Goal: Task Accomplishment & Management: Use online tool/utility

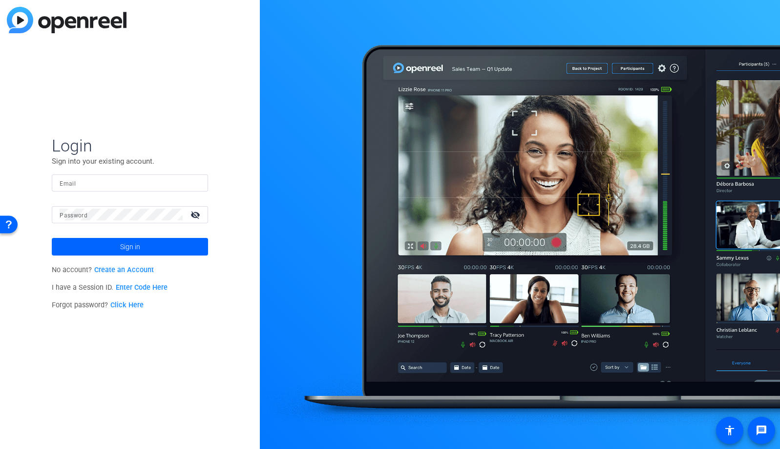
click at [131, 183] on input "Email" at bounding box center [130, 183] width 141 height 12
click at [194, 183] on img at bounding box center [192, 183] width 7 height 12
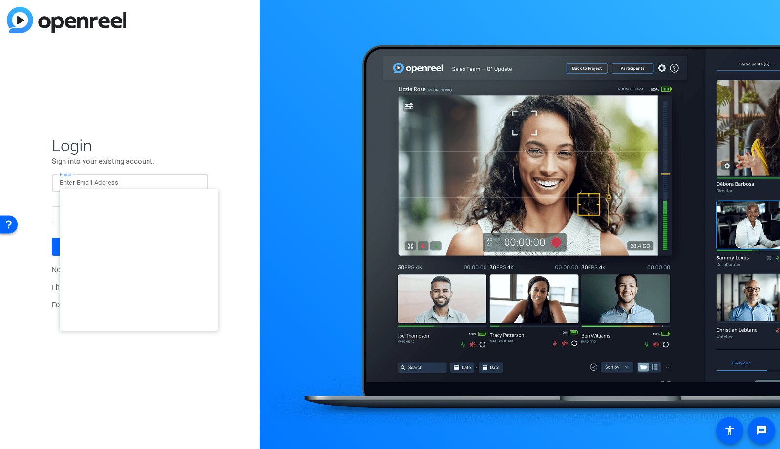
type input "studiosupport@openreel.com"
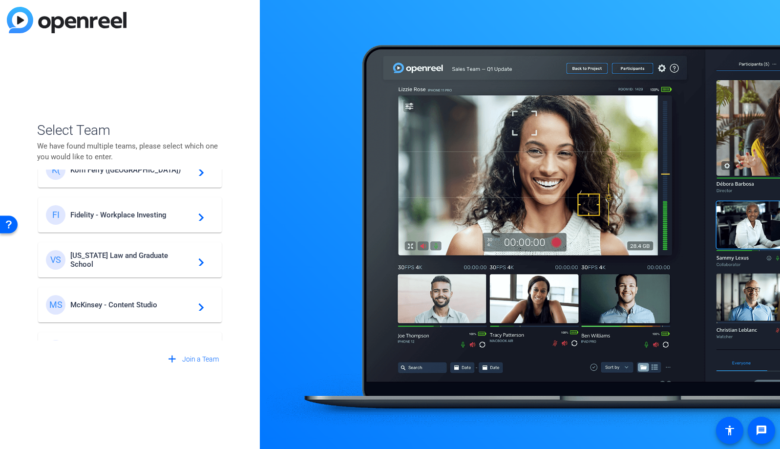
scroll to position [235, 0]
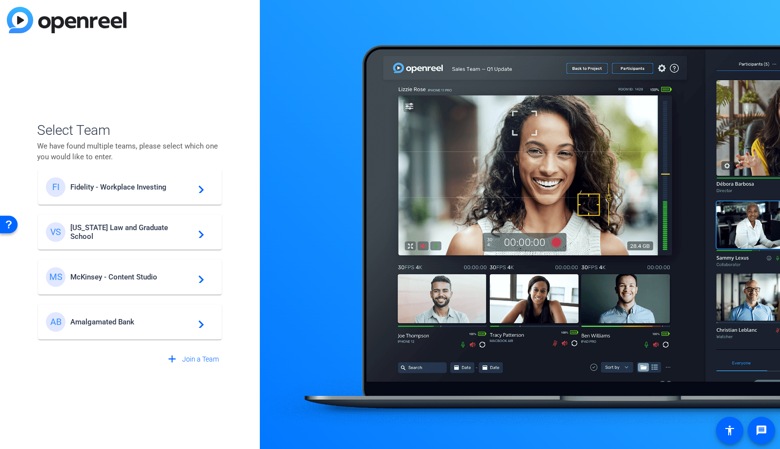
click at [133, 320] on span "Amalgamated Bank" at bounding box center [131, 322] width 122 height 9
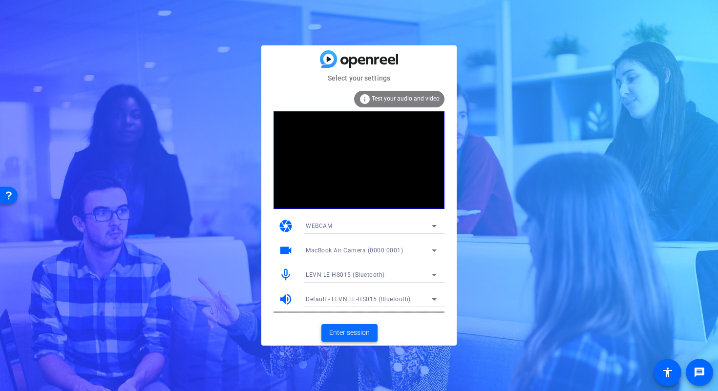
click at [342, 332] on span "Enter session" at bounding box center [349, 333] width 41 height 10
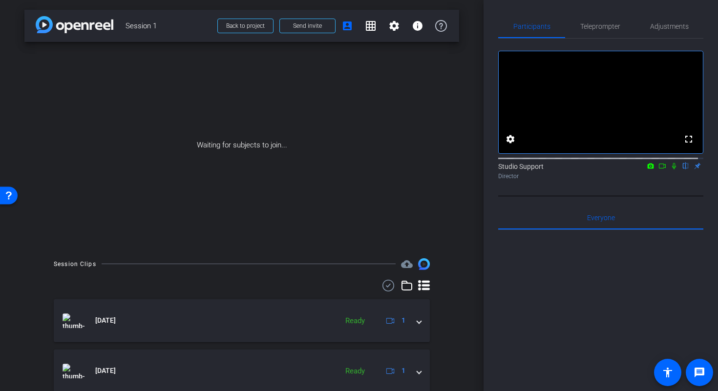
click at [659, 170] on icon at bounding box center [663, 166] width 8 height 7
click at [684, 170] on icon at bounding box center [686, 166] width 4 height 6
drag, startPoint x: 158, startPoint y: 27, endPoint x: 124, endPoint y: 32, distance: 34.5
click at [124, 32] on div "arrow_back Session 1 Back to project Send invite account_box grid_on settings i…" at bounding box center [241, 26] width 435 height 32
copy span "Session 1"
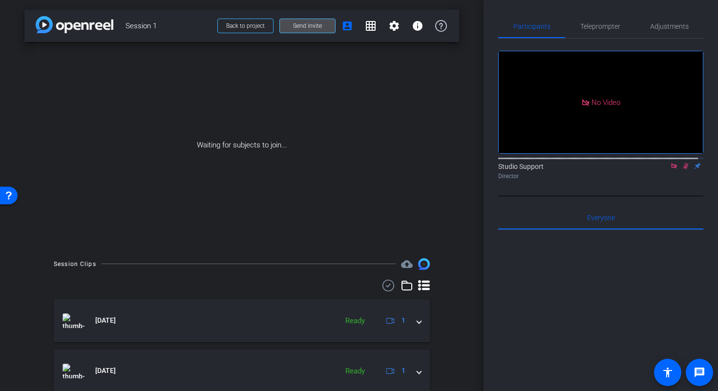
click at [299, 26] on span "Send invite" at bounding box center [307, 26] width 29 height 8
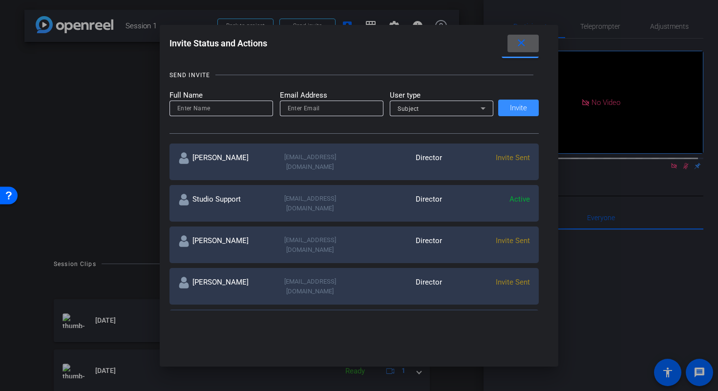
scroll to position [82, 0]
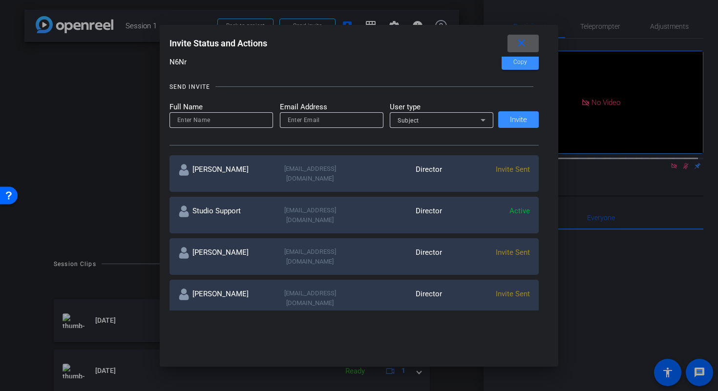
click at [527, 41] on mat-icon "close" at bounding box center [521, 43] width 12 height 12
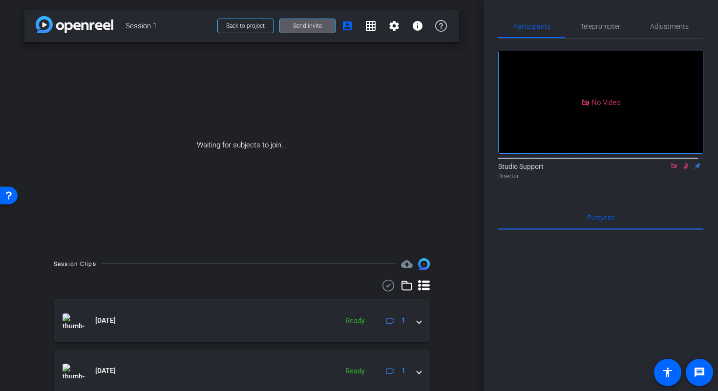
click at [455, 107] on div "arrow_back Session 1 Back to project Send invite account_box grid_on settings i…" at bounding box center [242, 195] width 484 height 391
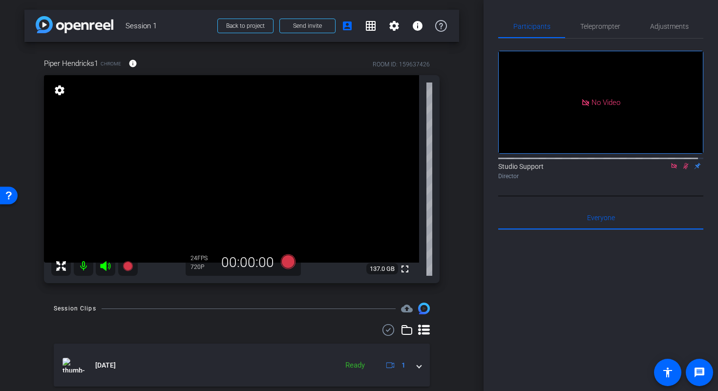
click at [671, 169] on icon at bounding box center [673, 165] width 5 height 5
click at [672, 170] on icon at bounding box center [674, 166] width 5 height 6
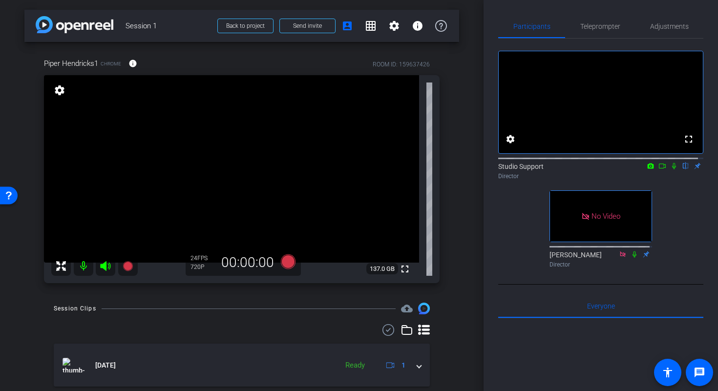
scroll to position [0, 0]
click at [666, 31] on span "Adjustments" at bounding box center [669, 26] width 39 height 23
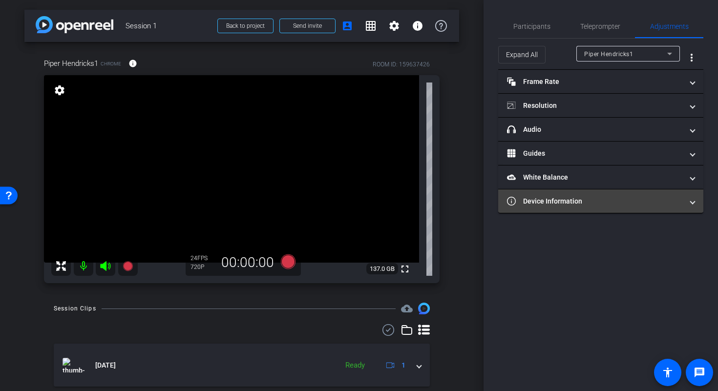
click at [617, 205] on mat-panel-title "Device Information" at bounding box center [595, 201] width 176 height 10
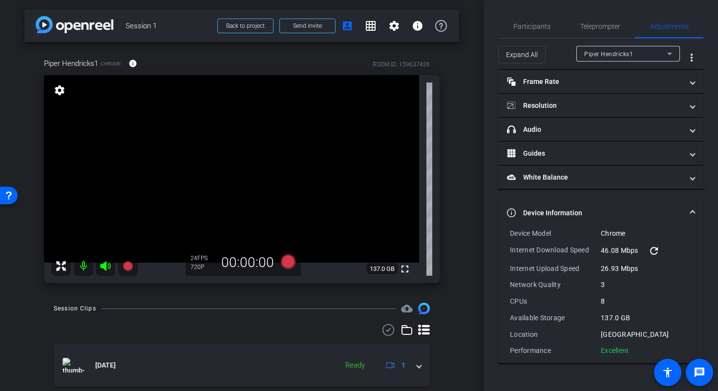
drag, startPoint x: 509, startPoint y: 234, endPoint x: 631, endPoint y: 348, distance: 167.7
click at [631, 348] on div "Device Model Chrome Internet Download Speed 46.08 Mbps refresh Internet Upload …" at bounding box center [600, 296] width 205 height 135
copy div "Device Model Chrome Internet Download Speed 46.08 Mbps refresh Internet Upload …"
click at [543, 24] on span "Participants" at bounding box center [531, 26] width 37 height 7
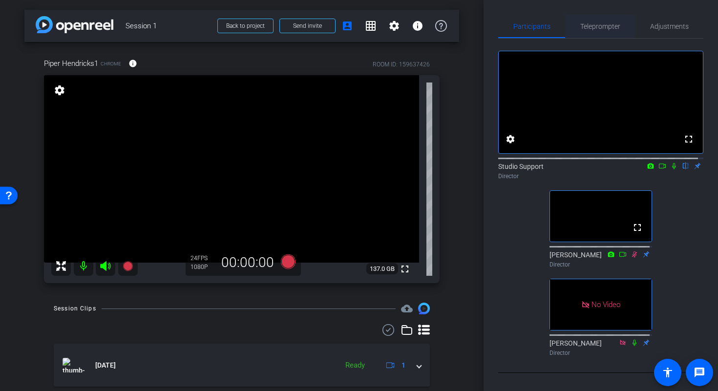
click at [606, 26] on span "Teleprompter" at bounding box center [600, 26] width 40 height 7
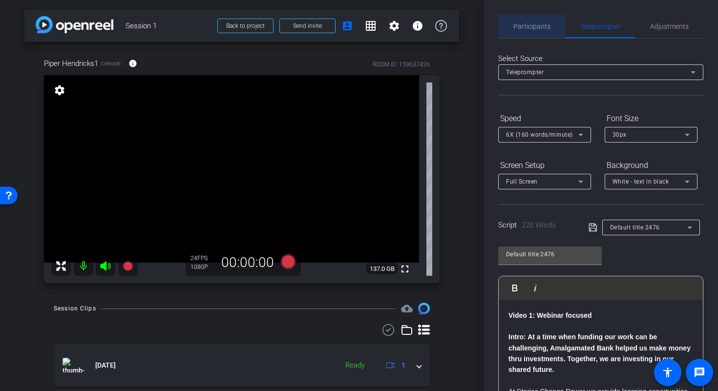
click at [546, 31] on span "Participants" at bounding box center [531, 26] width 37 height 23
click at [521, 25] on span "Participants" at bounding box center [531, 26] width 37 height 7
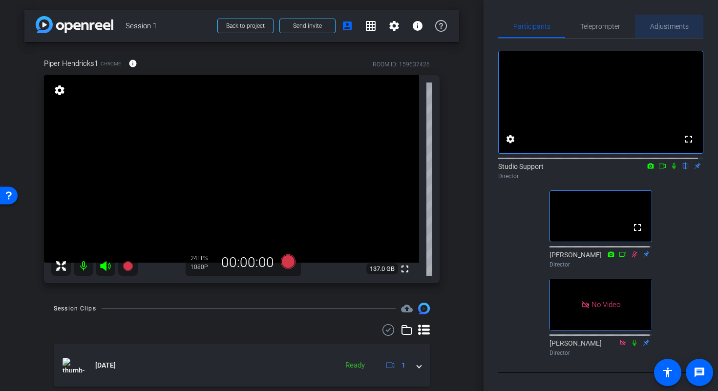
click at [662, 28] on span "Adjustments" at bounding box center [669, 26] width 39 height 7
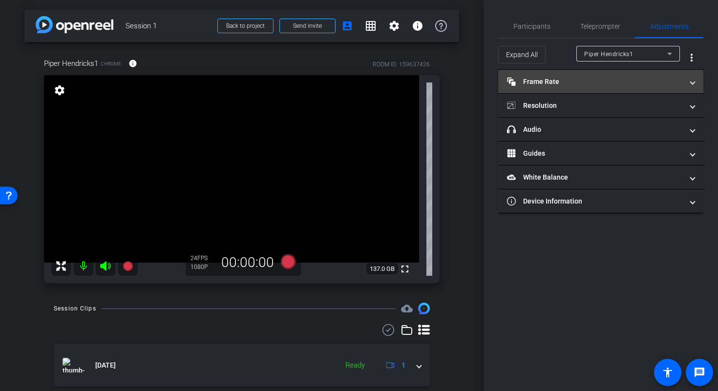
click at [688, 81] on span "Frame Rate Frame Rate" at bounding box center [599, 82] width 184 height 10
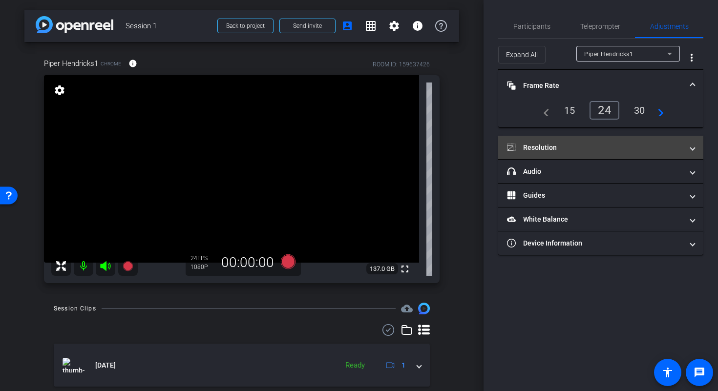
click at [693, 149] on span at bounding box center [693, 148] width 4 height 10
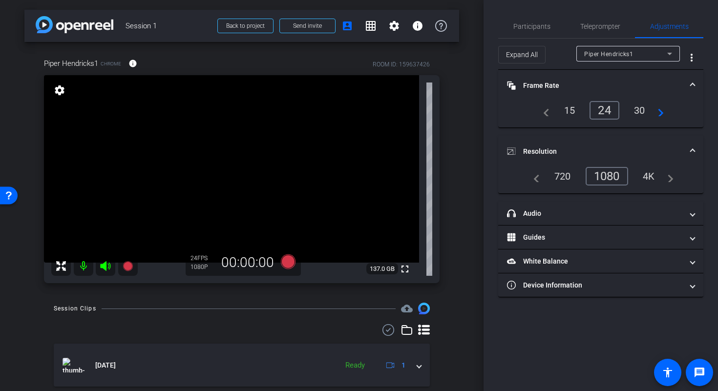
click at [693, 79] on mat-expansion-panel-header "Frame Rate Frame Rate" at bounding box center [600, 85] width 205 height 31
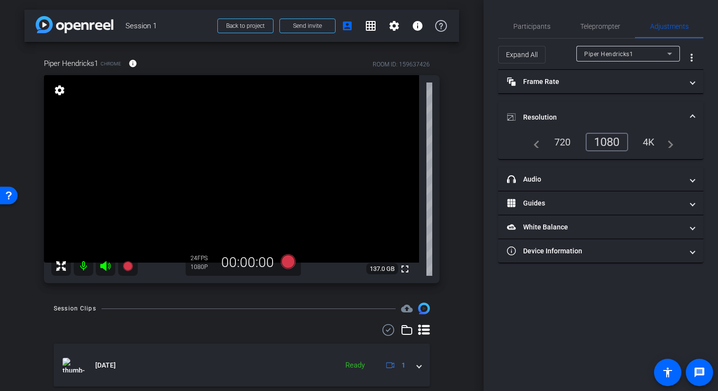
click at [695, 110] on mat-expansion-panel-header "Resolution" at bounding box center [600, 117] width 205 height 31
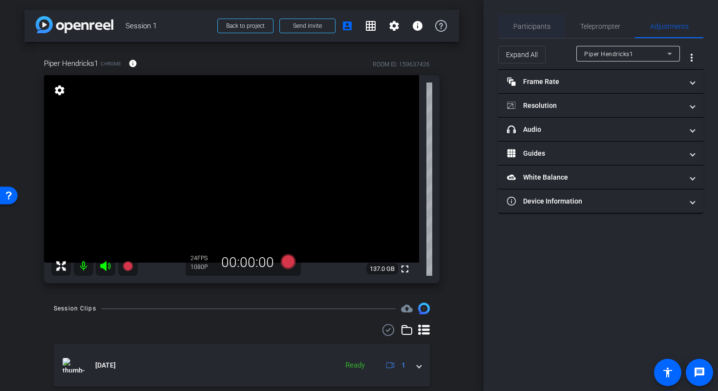
click at [538, 21] on span "Participants" at bounding box center [531, 26] width 37 height 23
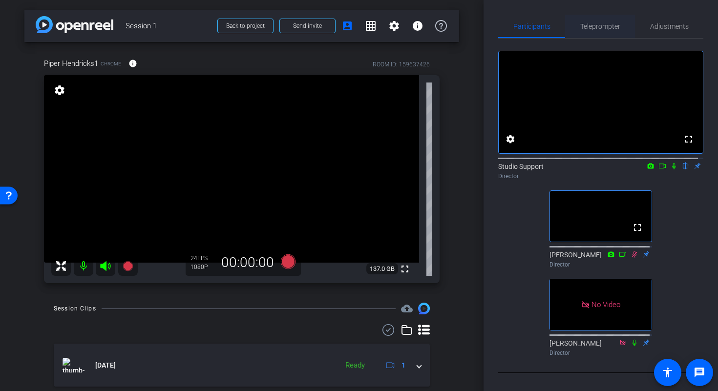
click at [599, 24] on span "Teleprompter" at bounding box center [600, 26] width 40 height 7
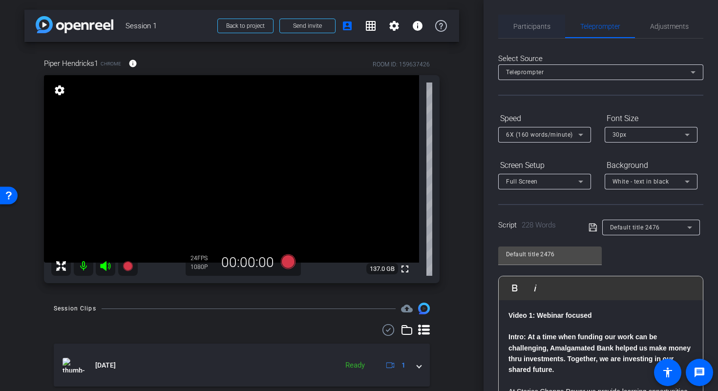
click at [535, 28] on span "Participants" at bounding box center [531, 26] width 37 height 7
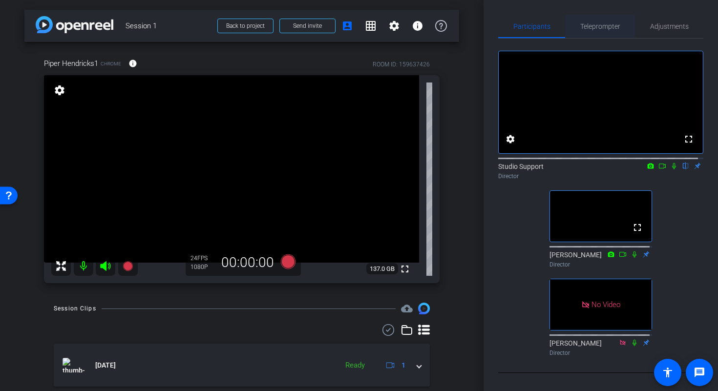
click at [599, 29] on span "Teleprompter" at bounding box center [600, 26] width 40 height 7
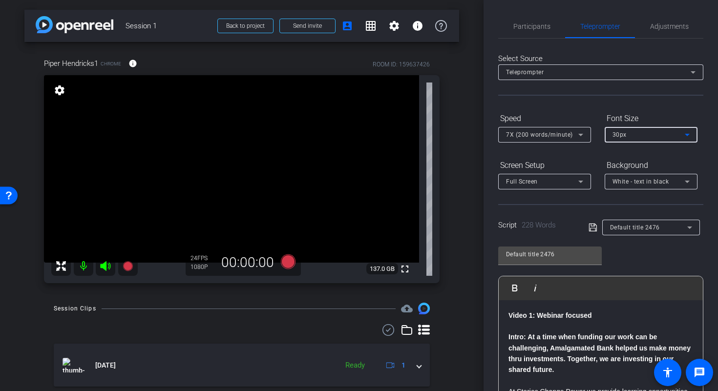
click at [687, 132] on icon at bounding box center [688, 135] width 12 height 12
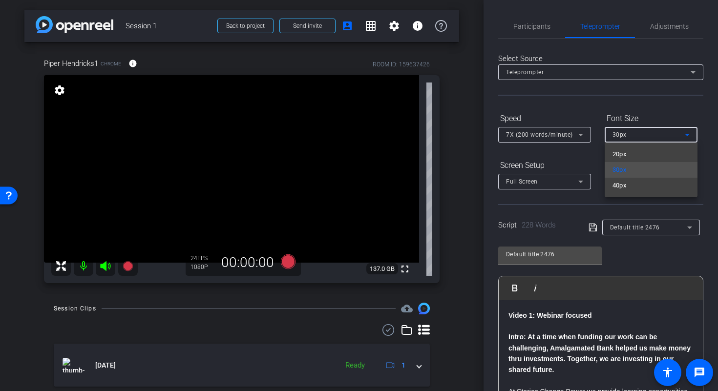
click at [680, 102] on div at bounding box center [359, 195] width 718 height 391
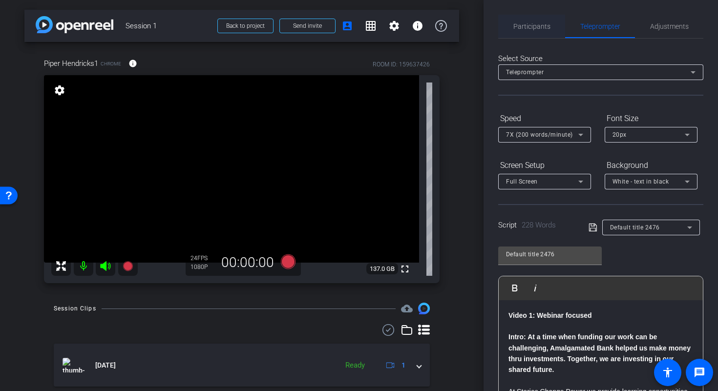
click at [543, 23] on span "Participants" at bounding box center [531, 26] width 37 height 7
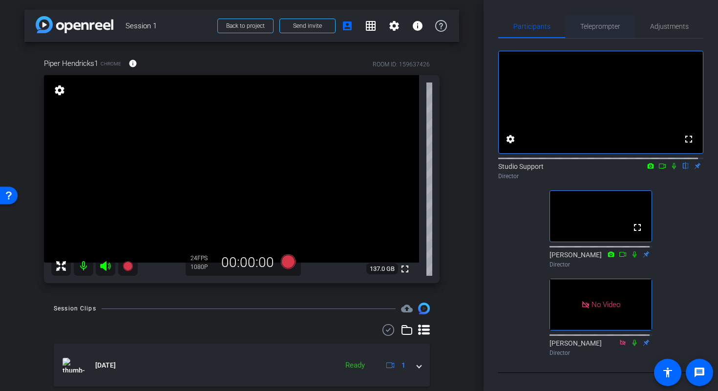
click at [597, 26] on span "Teleprompter" at bounding box center [600, 26] width 40 height 7
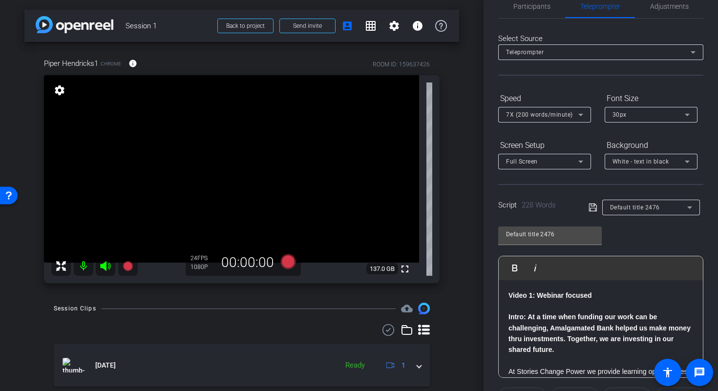
scroll to position [143, 0]
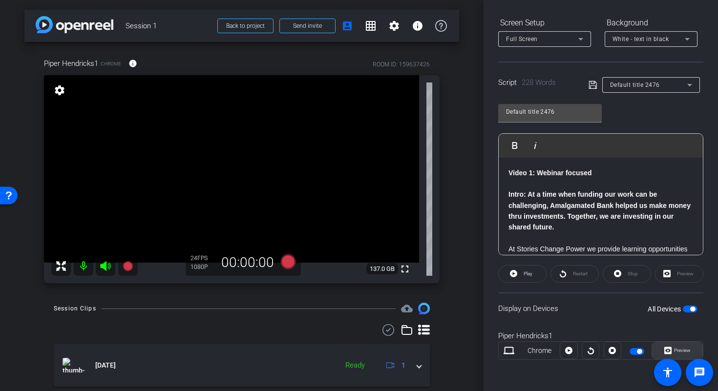
click at [676, 351] on span "Preview" at bounding box center [682, 350] width 17 height 5
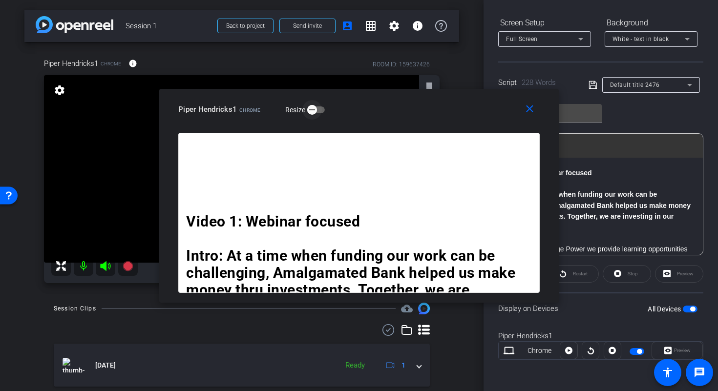
click at [317, 111] on span "button" at bounding box center [312, 110] width 20 height 20
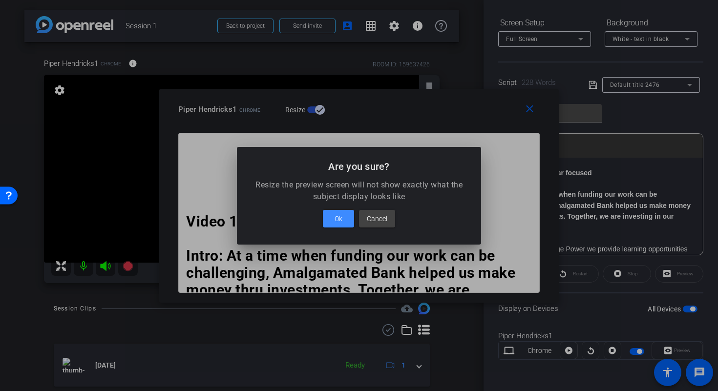
click at [315, 113] on div at bounding box center [359, 195] width 718 height 391
click at [381, 221] on span "Cancel" at bounding box center [377, 219] width 21 height 12
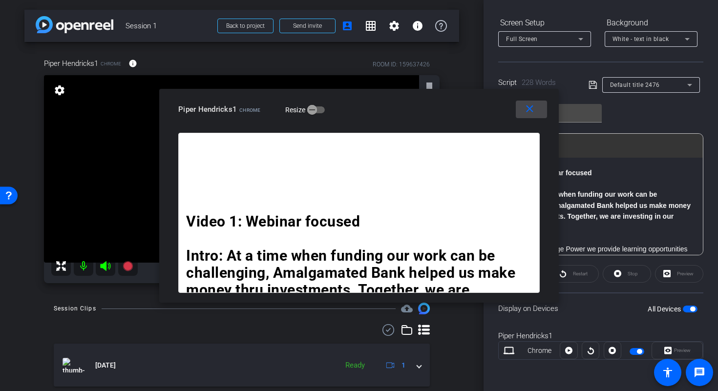
click at [532, 109] on mat-icon "close" at bounding box center [530, 109] width 12 height 12
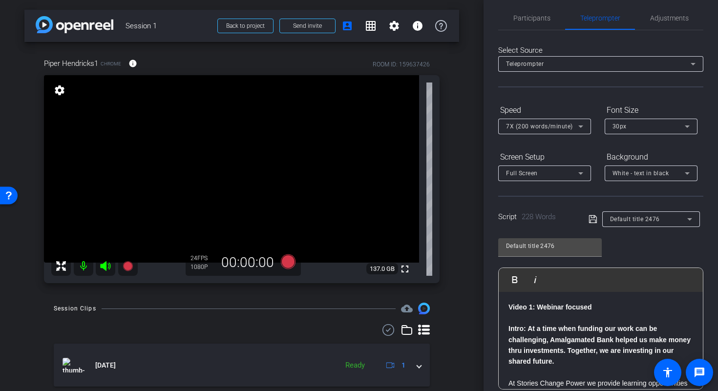
scroll to position [7, 0]
click at [365, 29] on mat-icon "grid_on" at bounding box center [371, 26] width 12 height 12
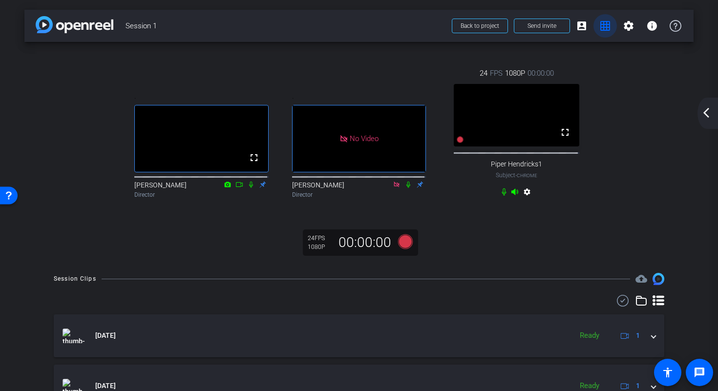
click at [601, 30] on mat-icon "grid_on" at bounding box center [605, 26] width 12 height 12
click at [600, 23] on mat-icon "grid_on" at bounding box center [605, 26] width 12 height 12
click at [704, 115] on mat-icon "arrow_back_ios_new" at bounding box center [707, 113] width 12 height 12
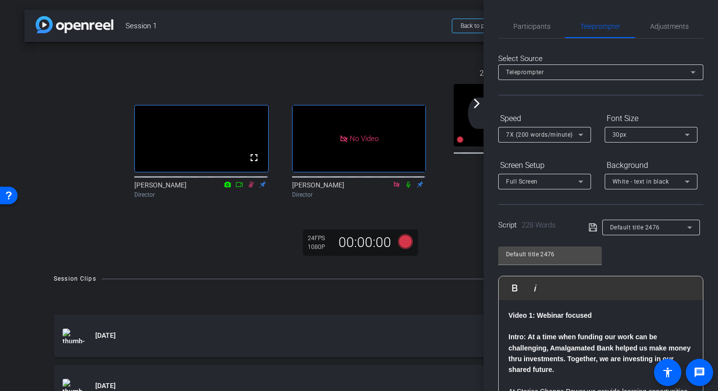
click at [485, 116] on div "arrow_back_ios_new arrow_forward_ios" at bounding box center [478, 113] width 21 height 31
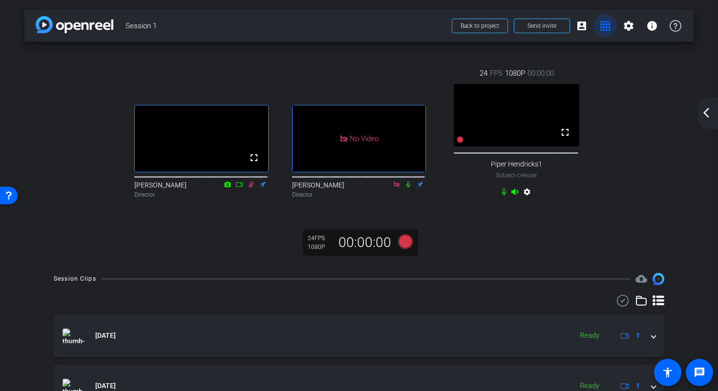
click at [599, 26] on mat-icon "grid_on" at bounding box center [605, 26] width 12 height 12
click at [626, 27] on mat-icon "settings" at bounding box center [629, 26] width 12 height 12
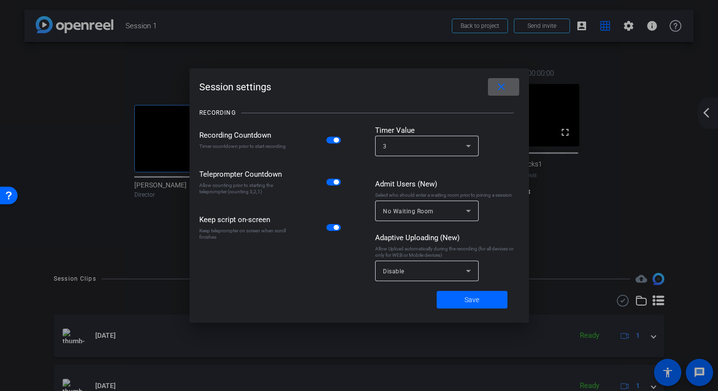
click at [501, 85] on mat-icon "close" at bounding box center [501, 87] width 12 height 12
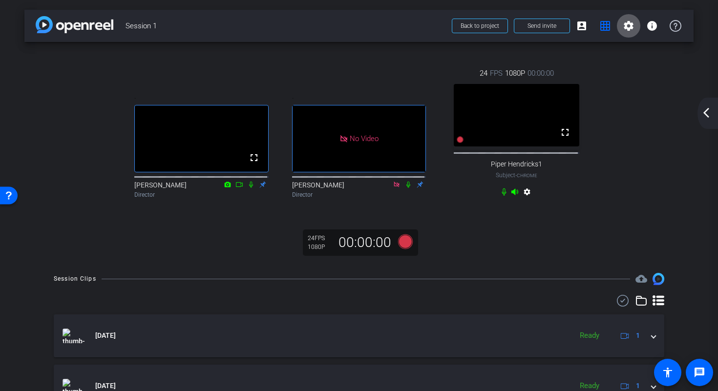
click at [703, 115] on mat-icon "arrow_back_ios_new" at bounding box center [707, 113] width 12 height 12
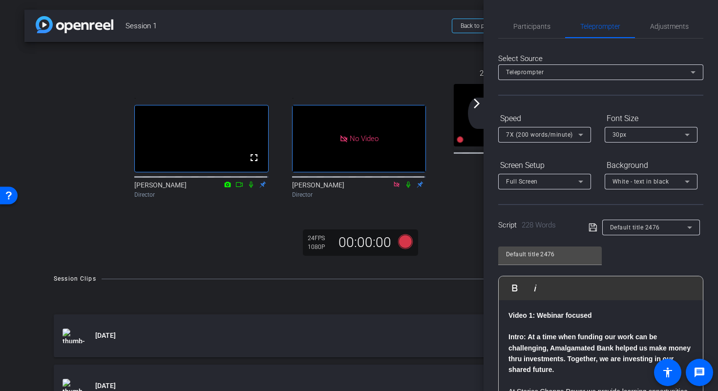
click at [480, 106] on mat-icon "arrow_forward_ios" at bounding box center [477, 104] width 12 height 12
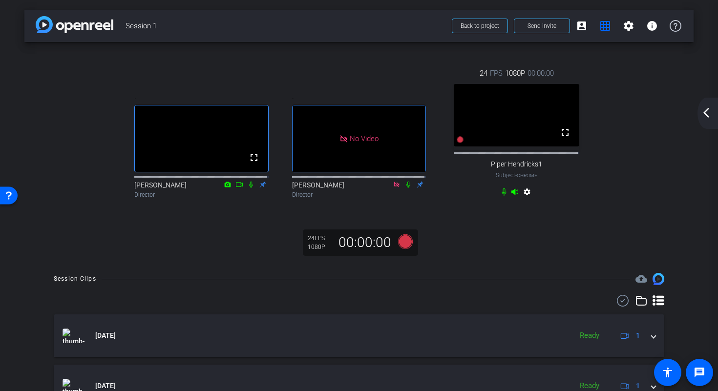
click at [704, 112] on mat-icon "arrow_back_ios_new" at bounding box center [707, 113] width 12 height 12
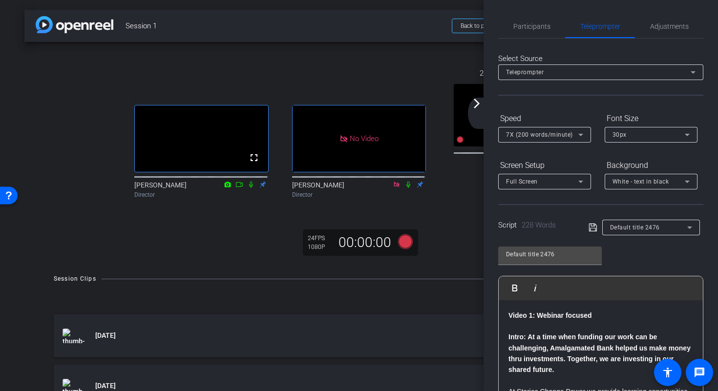
click at [484, 110] on div "arrow_back_ios_new arrow_forward_ios" at bounding box center [478, 113] width 21 height 31
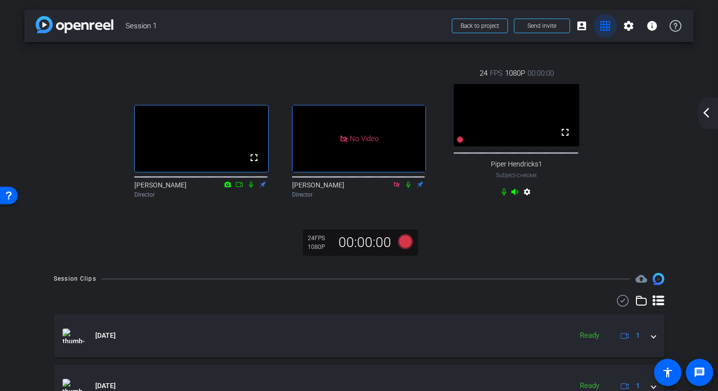
click at [600, 27] on mat-icon "grid_on" at bounding box center [605, 26] width 12 height 12
click at [623, 26] on mat-icon "settings" at bounding box center [629, 26] width 12 height 12
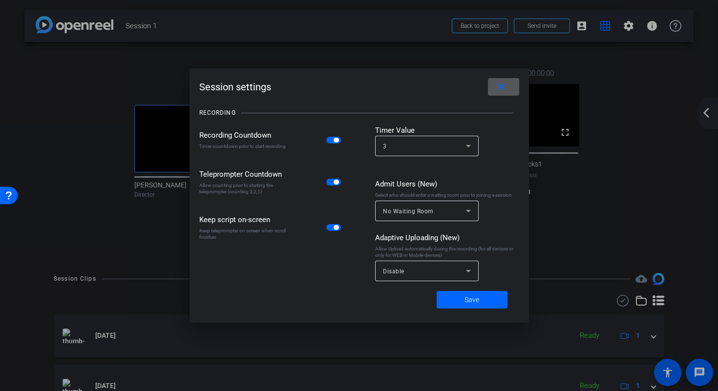
click at [499, 87] on mat-icon "close" at bounding box center [501, 87] width 12 height 12
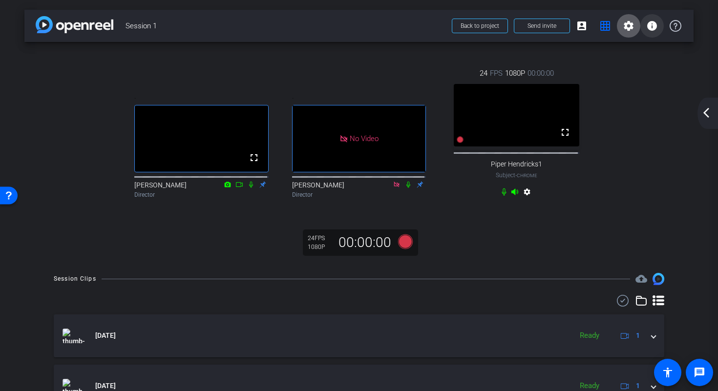
click at [652, 32] on span at bounding box center [651, 25] width 23 height 23
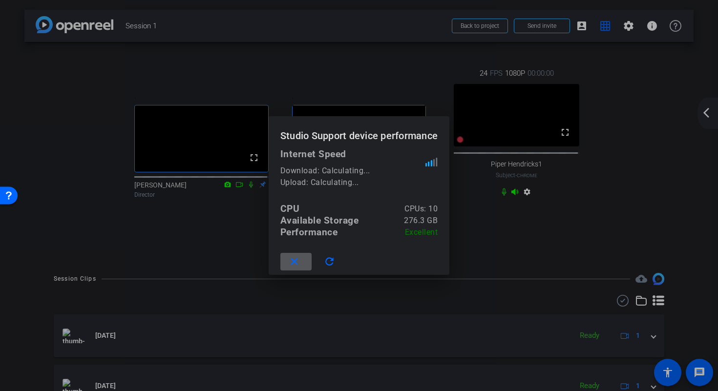
click at [299, 265] on span at bounding box center [295, 261] width 31 height 23
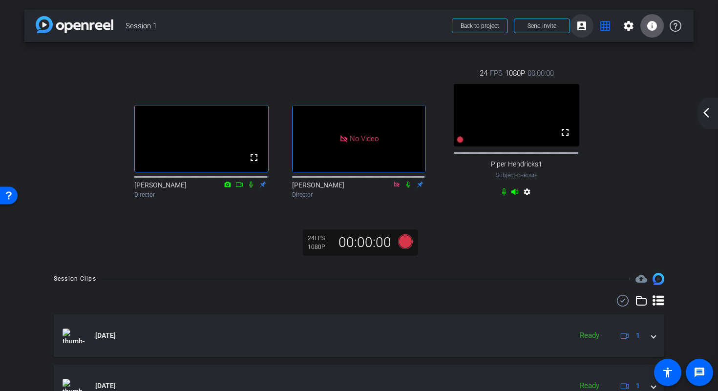
click at [580, 26] on mat-icon "account_box" at bounding box center [582, 26] width 12 height 12
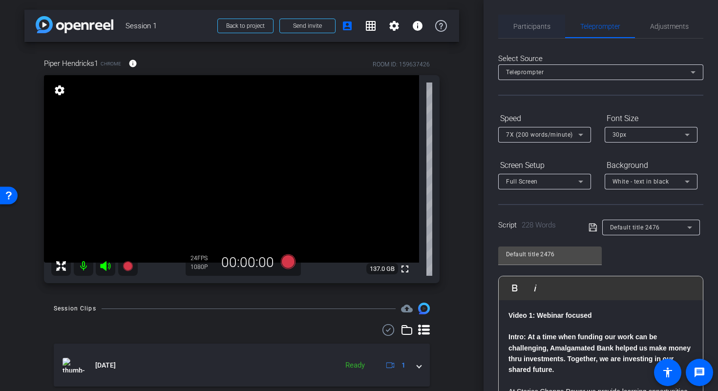
click at [543, 25] on span "Participants" at bounding box center [531, 26] width 37 height 7
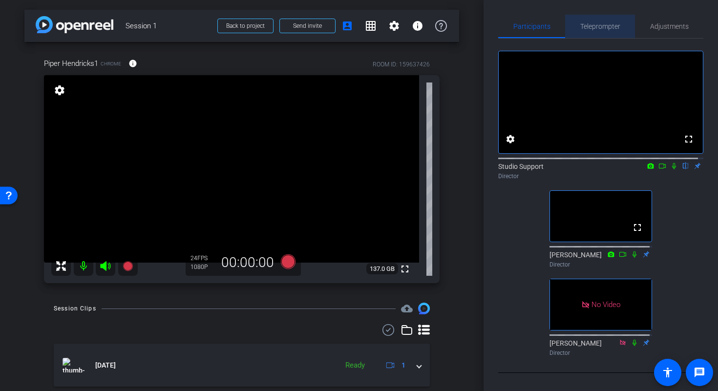
click at [606, 28] on span "Teleprompter" at bounding box center [600, 26] width 40 height 7
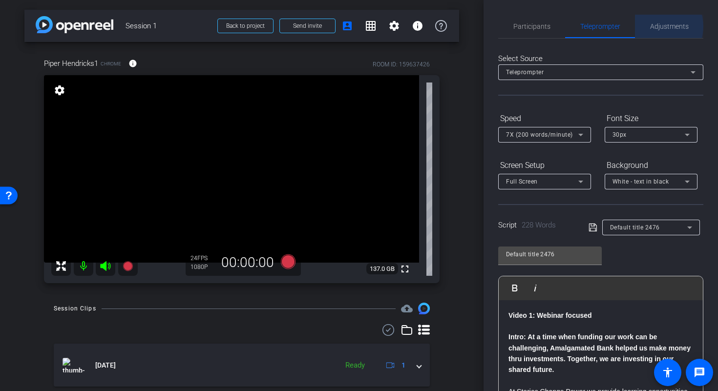
click at [655, 26] on span "Adjustments" at bounding box center [669, 26] width 39 height 7
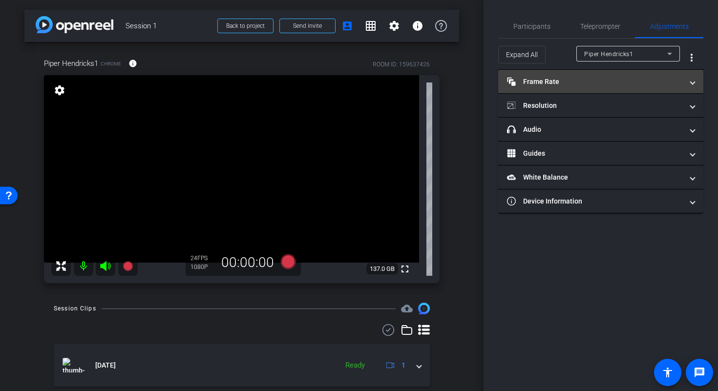
click at [695, 80] on mat-expansion-panel-header "Frame Rate Frame Rate" at bounding box center [600, 81] width 205 height 23
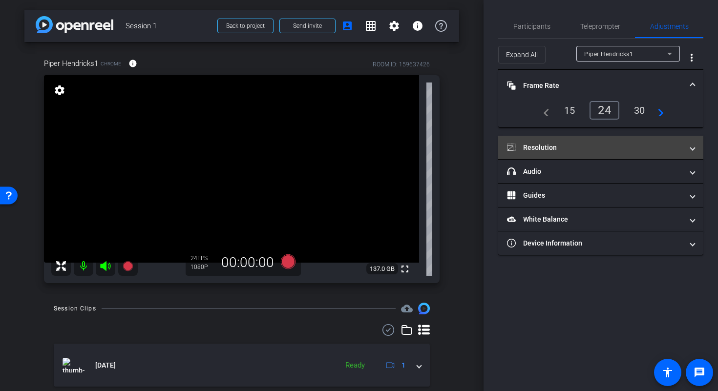
click at [697, 143] on mat-expansion-panel-header "Resolution" at bounding box center [600, 147] width 205 height 23
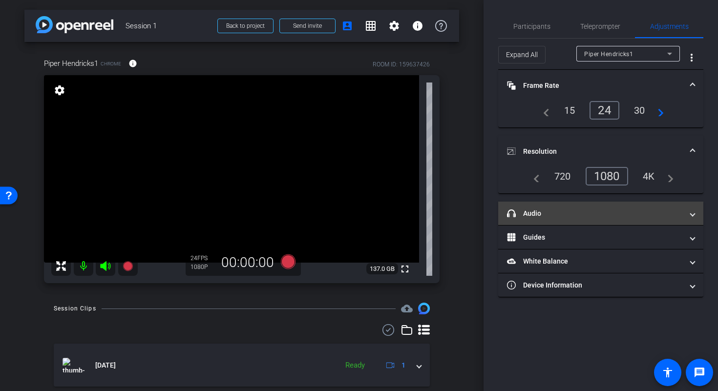
click at [691, 216] on span at bounding box center [693, 214] width 4 height 10
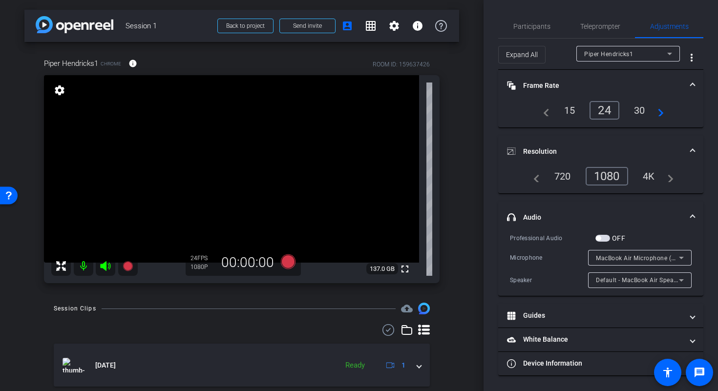
click at [692, 218] on span at bounding box center [693, 218] width 4 height 10
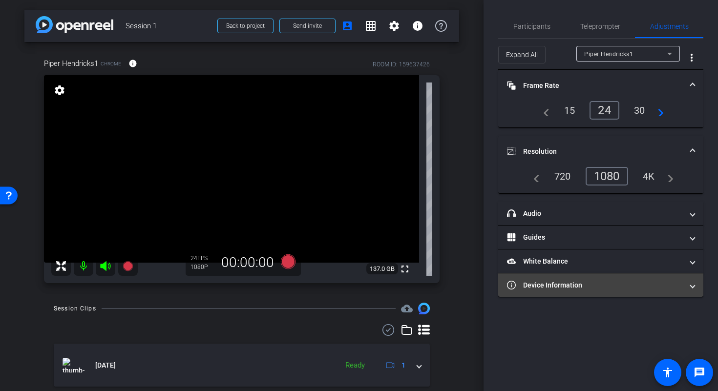
click at [633, 291] on mat-expansion-panel-header "Device Information" at bounding box center [600, 285] width 205 height 23
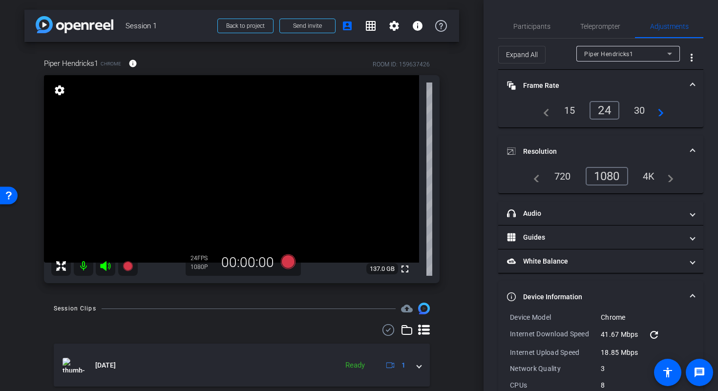
click at [691, 297] on span at bounding box center [693, 297] width 4 height 10
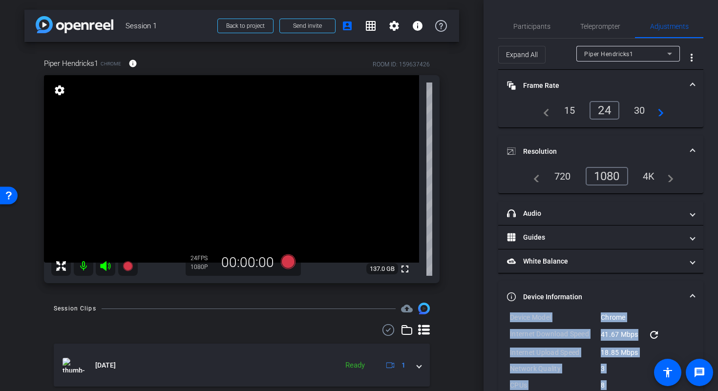
click at [691, 297] on span at bounding box center [693, 297] width 4 height 10
click at [690, 293] on mat-expansion-panel-header "Device Information" at bounding box center [600, 296] width 205 height 31
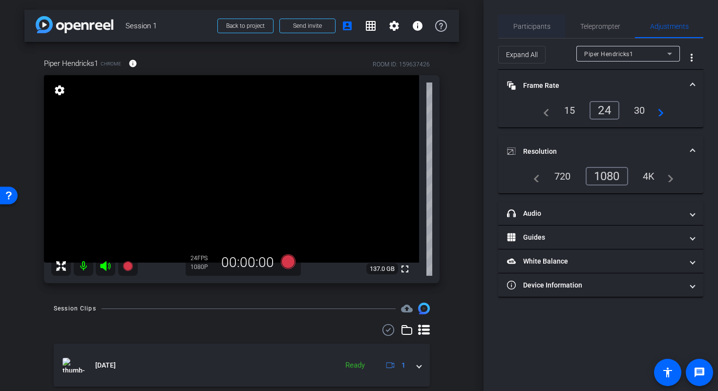
click at [537, 27] on span "Participants" at bounding box center [531, 26] width 37 height 7
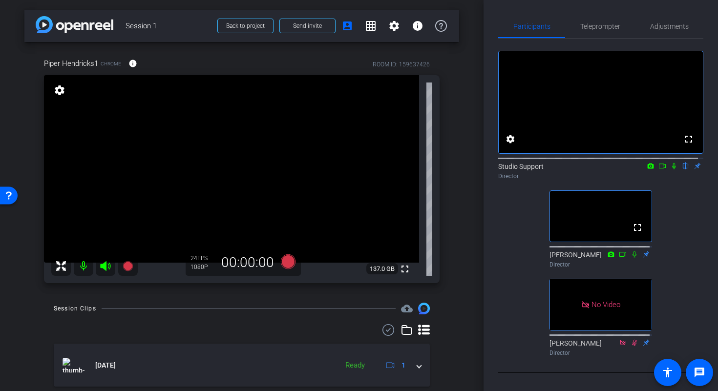
click at [523, 206] on div "fullscreen settings Studio Support flip Director fullscreen Komal Khandel Direc…" at bounding box center [600, 200] width 205 height 322
click at [235, 166] on video at bounding box center [231, 169] width 375 height 188
click at [230, 175] on video at bounding box center [231, 169] width 375 height 188
click at [653, 27] on span "Adjustments" at bounding box center [669, 26] width 39 height 7
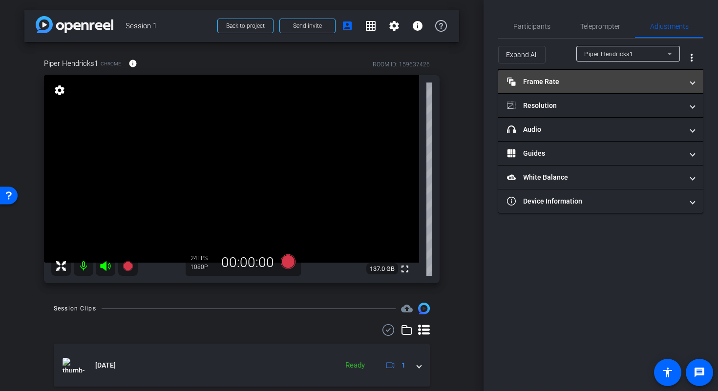
click at [692, 83] on span at bounding box center [693, 82] width 4 height 10
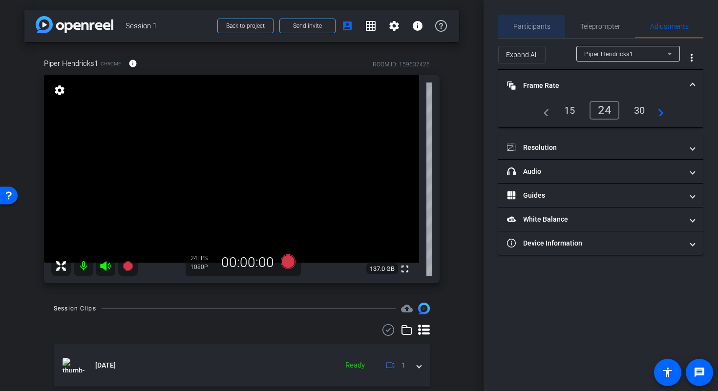
click at [542, 23] on span "Participants" at bounding box center [531, 26] width 37 height 7
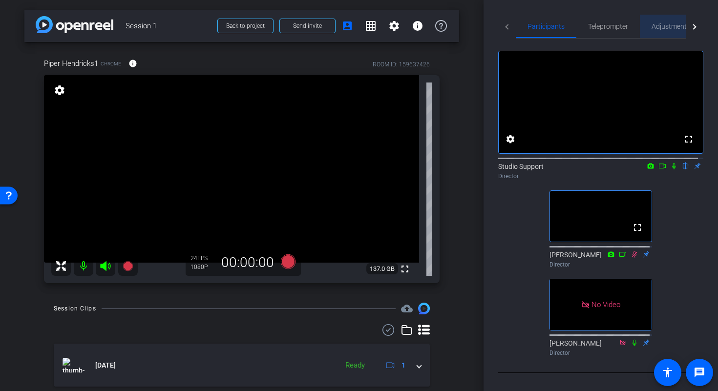
click at [658, 25] on span "Adjustments" at bounding box center [671, 26] width 39 height 7
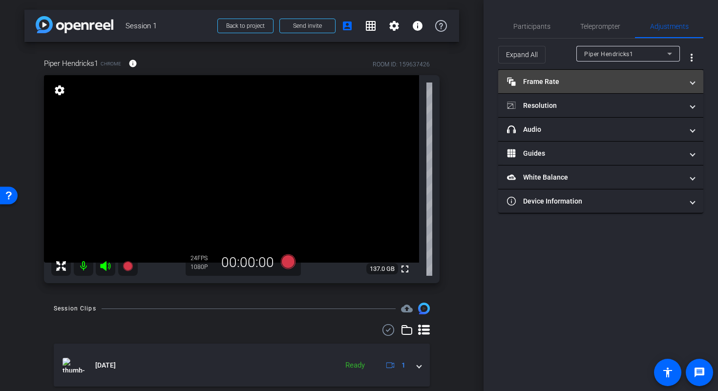
click at [684, 80] on span "Frame Rate Frame Rate" at bounding box center [599, 82] width 184 height 10
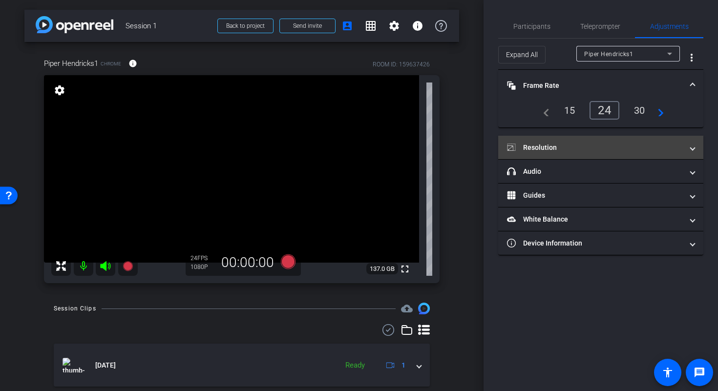
click at [686, 147] on span "Resolution" at bounding box center [599, 148] width 184 height 10
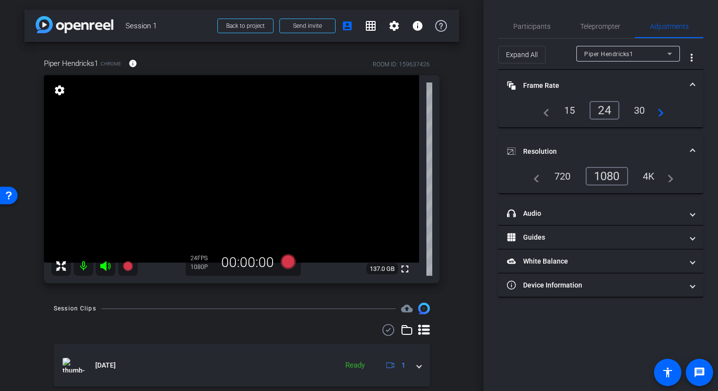
click at [693, 84] on span at bounding box center [693, 86] width 4 height 10
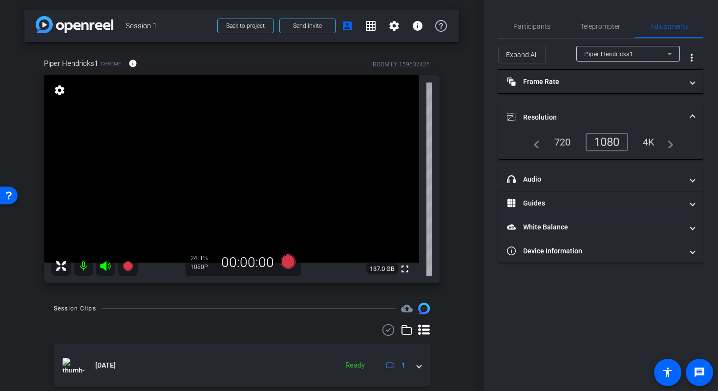
click at [694, 110] on mat-expansion-panel-header "Resolution" at bounding box center [600, 117] width 205 height 31
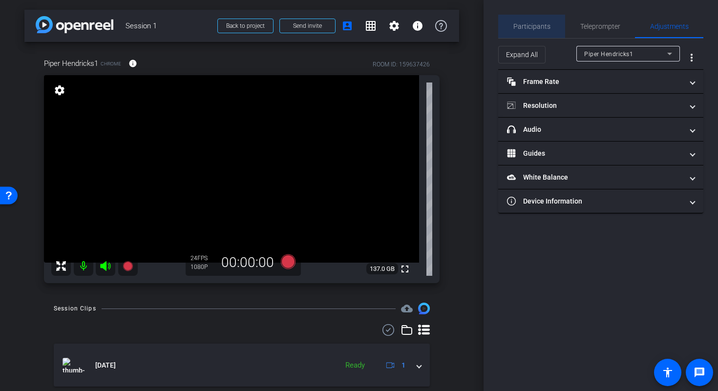
click at [540, 21] on span "Participants" at bounding box center [531, 26] width 37 height 23
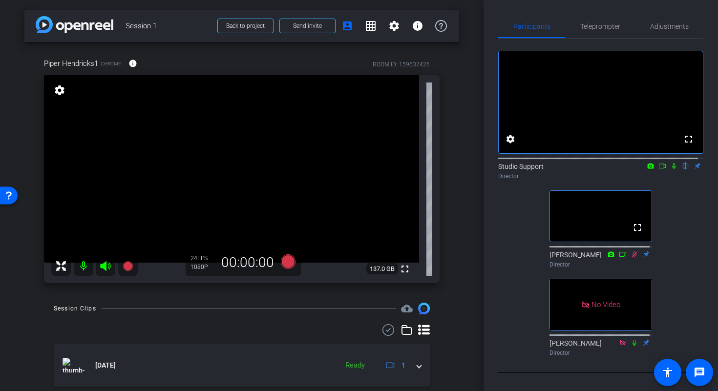
click at [659, 169] on icon at bounding box center [662, 166] width 7 height 5
click at [684, 170] on icon at bounding box center [686, 166] width 4 height 6
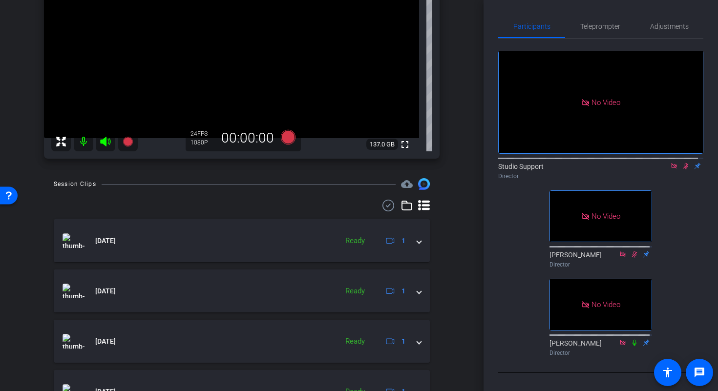
scroll to position [149, 0]
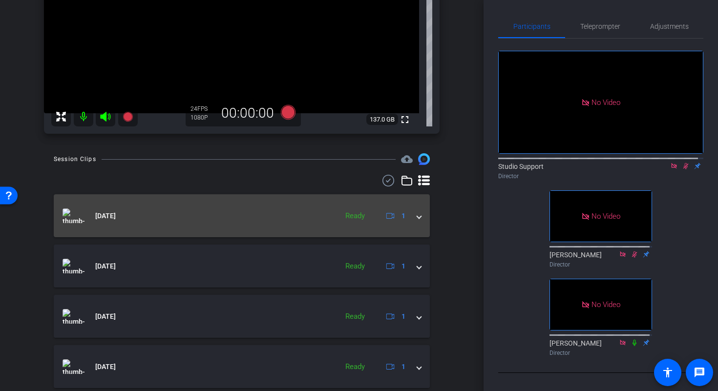
click at [416, 215] on mat-expansion-panel-header "Sep 29, 2025 Ready 1" at bounding box center [242, 215] width 376 height 43
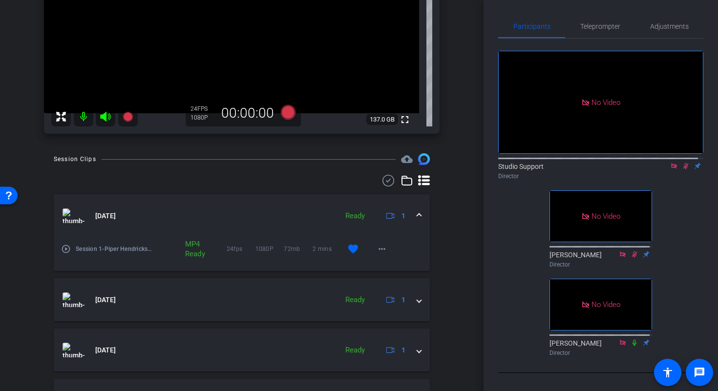
click at [417, 217] on span at bounding box center [419, 216] width 4 height 10
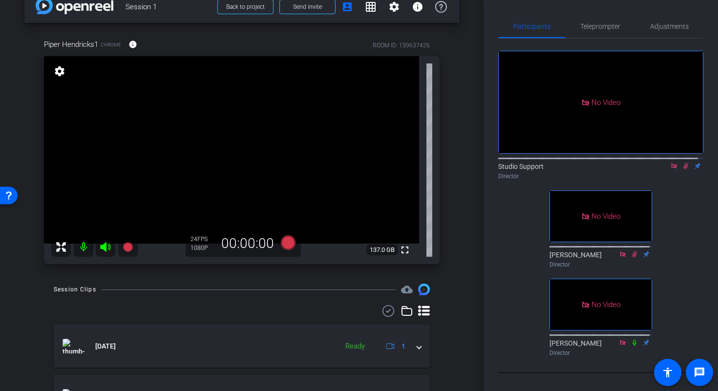
scroll to position [9, 0]
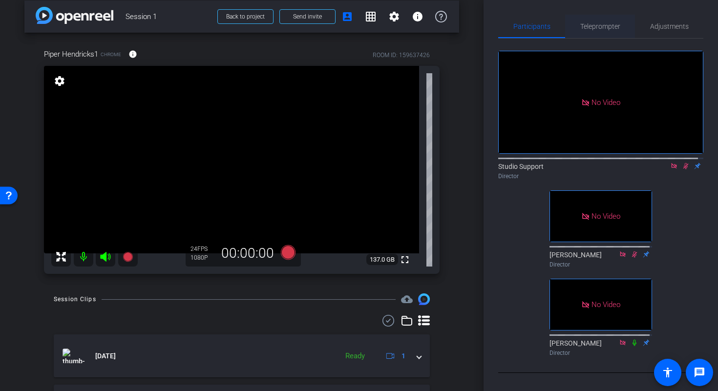
click at [589, 23] on span "Teleprompter" at bounding box center [600, 26] width 40 height 7
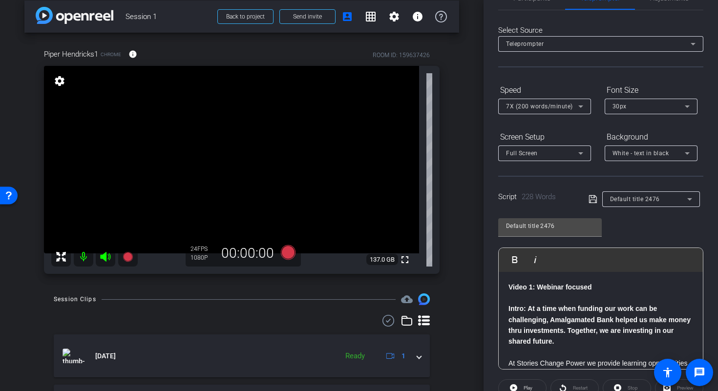
scroll to position [0, 0]
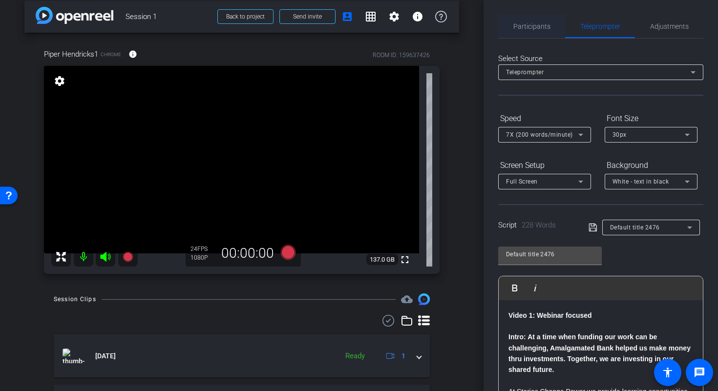
click at [537, 33] on span "Participants" at bounding box center [531, 26] width 37 height 23
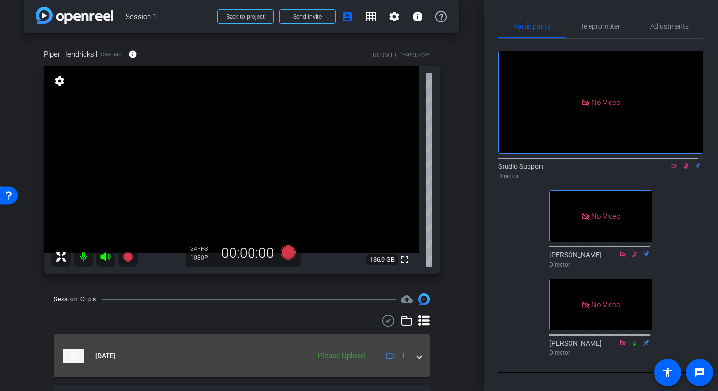
click at [406, 356] on div "Oct 7, 2025 Please Upload 1" at bounding box center [240, 356] width 355 height 15
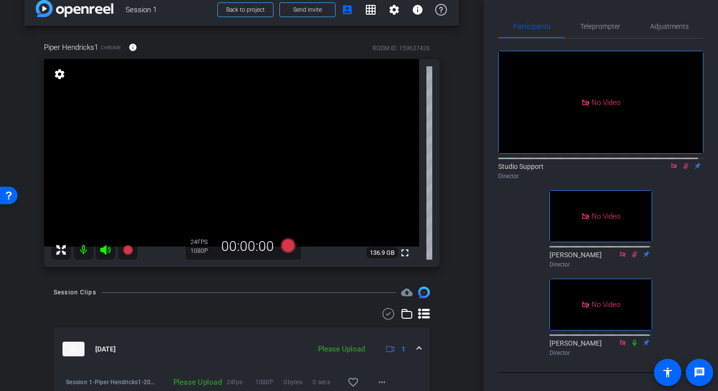
scroll to position [27, 0]
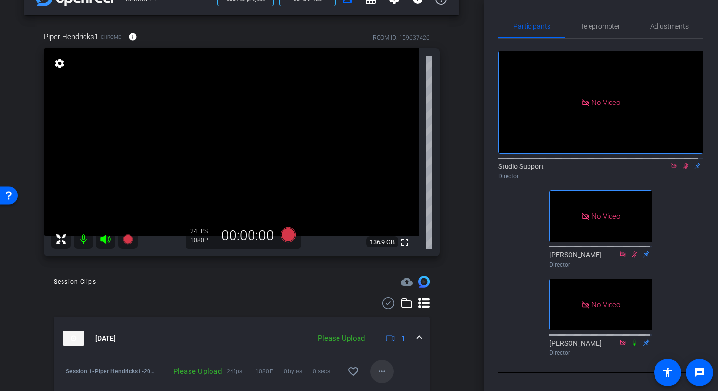
click at [378, 370] on mat-icon "more_horiz" at bounding box center [382, 372] width 12 height 12
click at [391, 328] on span "Upload" at bounding box center [392, 327] width 39 height 12
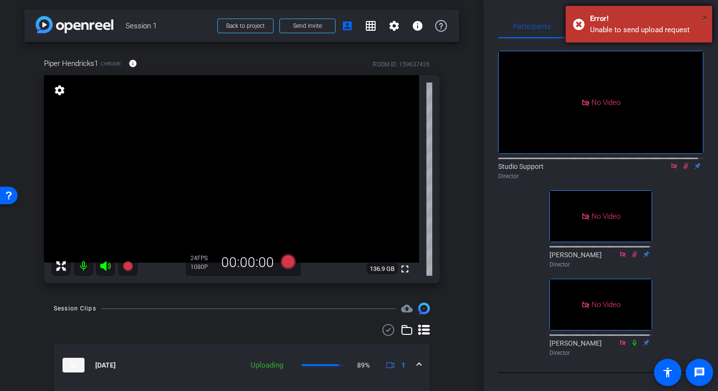
click at [703, 18] on span "×" at bounding box center [705, 18] width 5 height 12
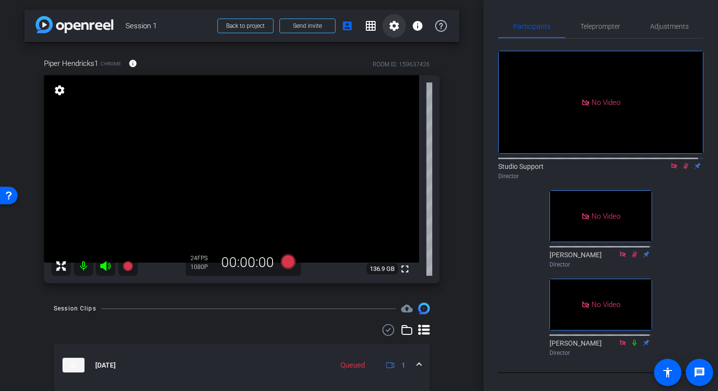
click at [392, 24] on mat-icon "settings" at bounding box center [394, 26] width 12 height 12
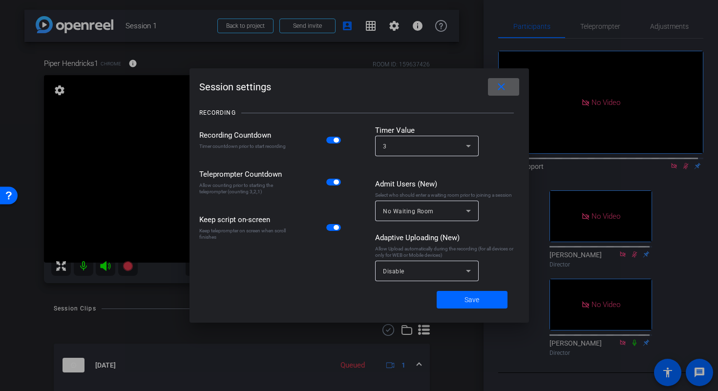
click at [503, 83] on mat-icon "close" at bounding box center [501, 87] width 12 height 12
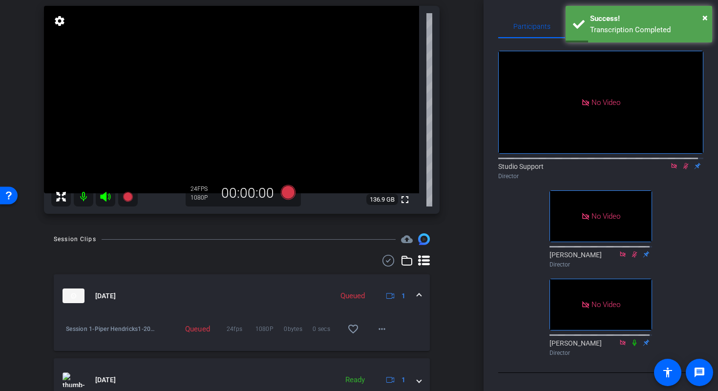
scroll to position [60, 0]
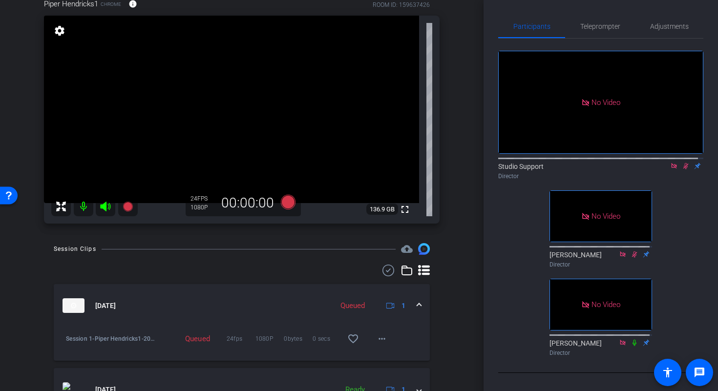
drag, startPoint x: 484, startPoint y: 55, endPoint x: 489, endPoint y: 46, distance: 10.3
click at [489, 46] on div "Participants Teleprompter Adjustments No Video Studio Support Director No Video…" at bounding box center [601, 195] width 235 height 391
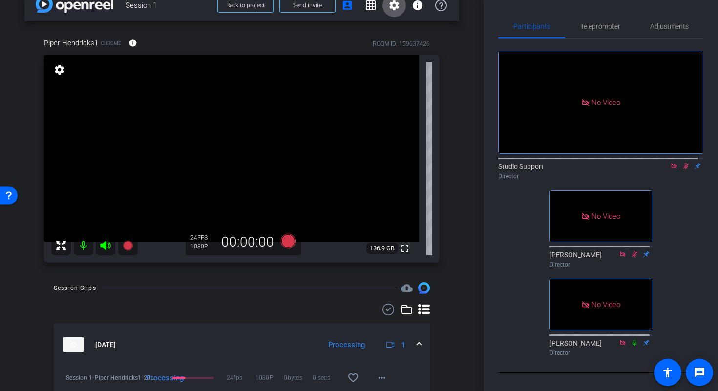
scroll to position [22, 0]
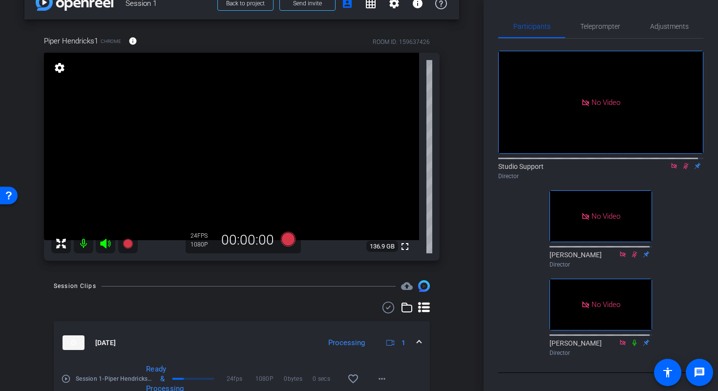
click at [67, 380] on mat-icon "play_circle_outline" at bounding box center [66, 379] width 10 height 10
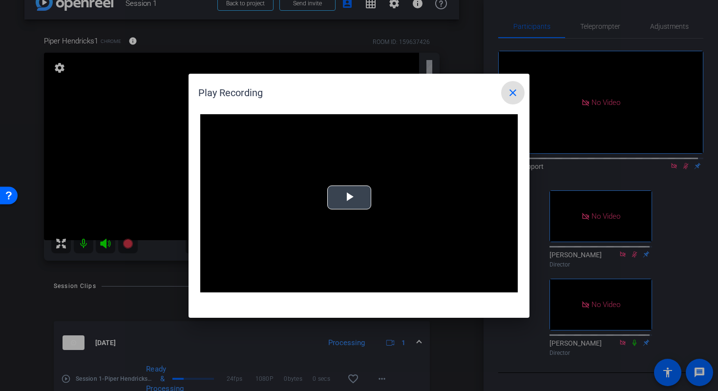
click at [349, 195] on div "Video Player is loading. Play Video Play Mute Current Time 0:00 / Duration -:- …" at bounding box center [359, 203] width 318 height 179
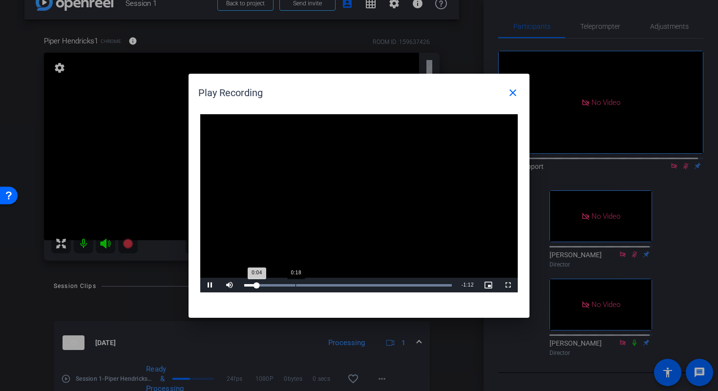
click at [295, 288] on div "Loaded : 100.00% 0:18 0:04" at bounding box center [347, 285] width 217 height 15
click at [390, 290] on div "Loaded : 100.00% 0:53 0:53" at bounding box center [347, 285] width 217 height 15
click at [509, 285] on span "Video Player" at bounding box center [508, 285] width 20 height 0
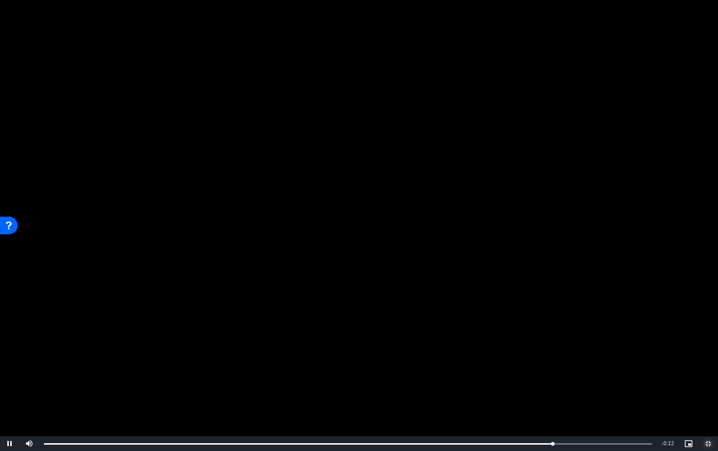
click at [712, 444] on span "Video Player" at bounding box center [709, 444] width 20 height 0
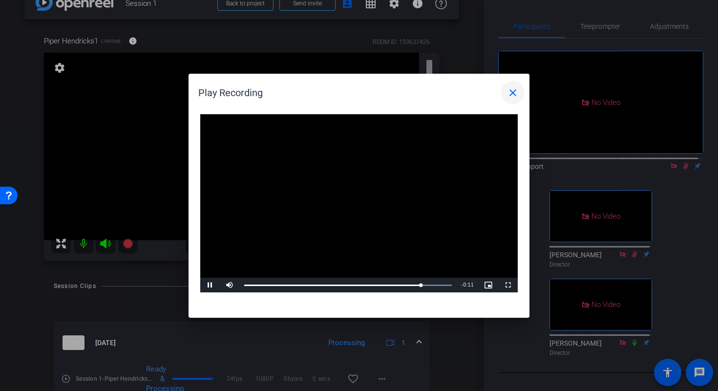
click at [514, 85] on span at bounding box center [512, 92] width 23 height 23
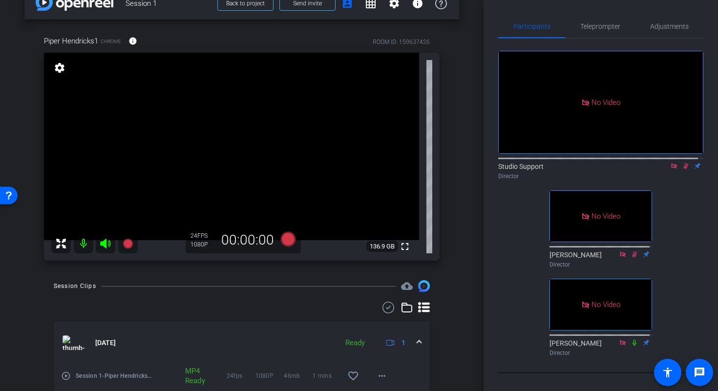
click at [680, 162] on mat-icon at bounding box center [686, 166] width 12 height 9
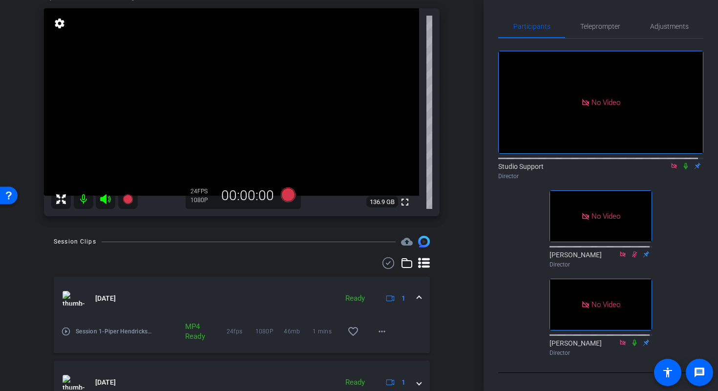
scroll to position [64, 0]
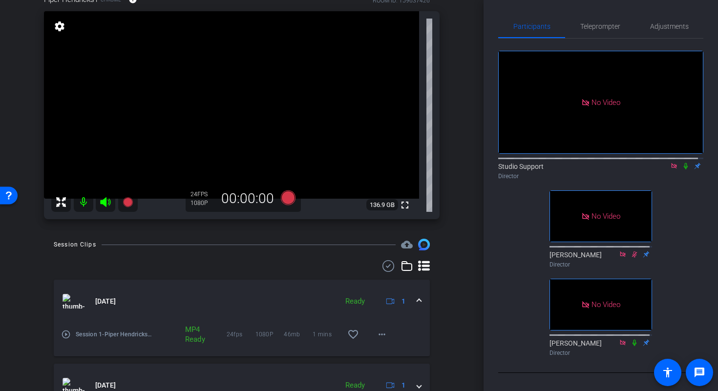
click at [417, 302] on span at bounding box center [419, 302] width 4 height 10
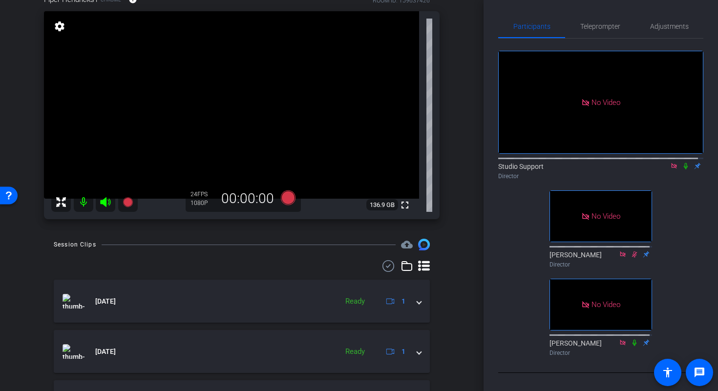
click at [684, 163] on icon at bounding box center [686, 166] width 4 height 6
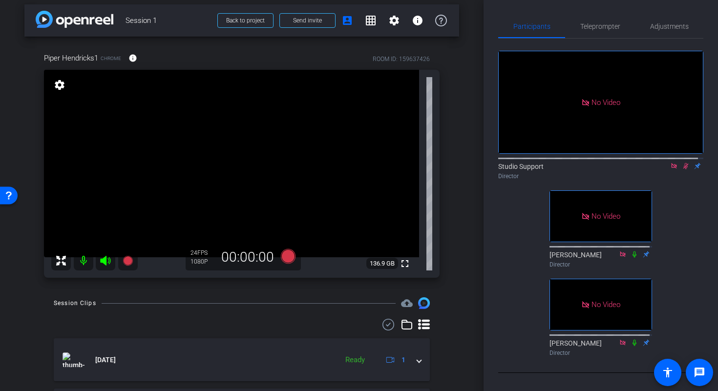
scroll to position [1, 0]
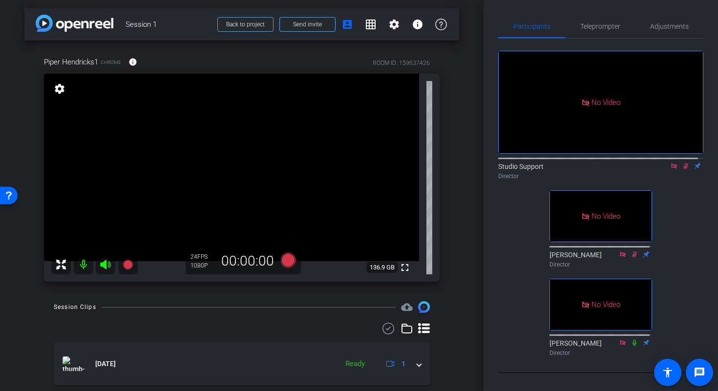
click at [682, 163] on icon at bounding box center [686, 166] width 8 height 7
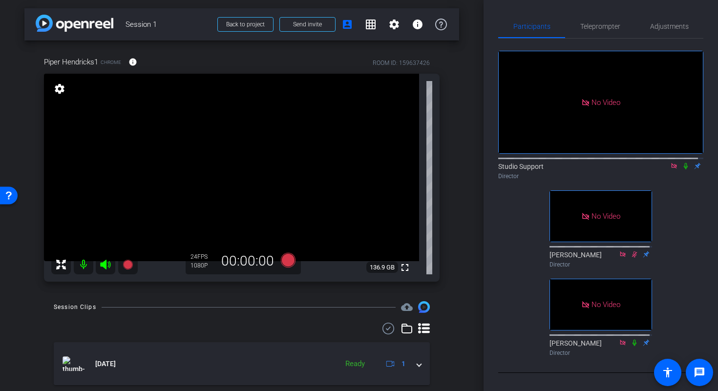
click at [682, 163] on icon at bounding box center [686, 166] width 8 height 7
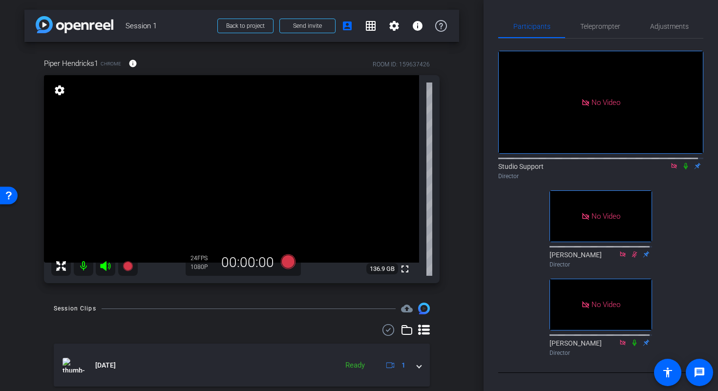
click at [684, 163] on icon at bounding box center [686, 166] width 8 height 7
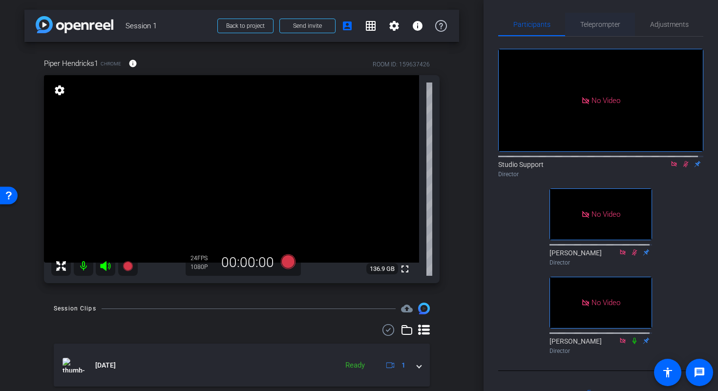
click at [611, 23] on span "Teleprompter" at bounding box center [600, 24] width 40 height 7
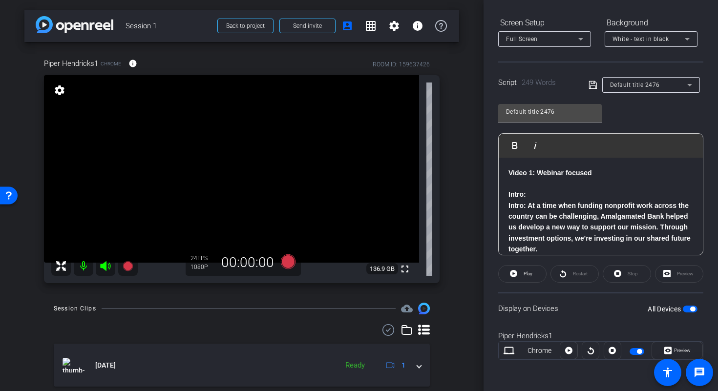
scroll to position [0, 0]
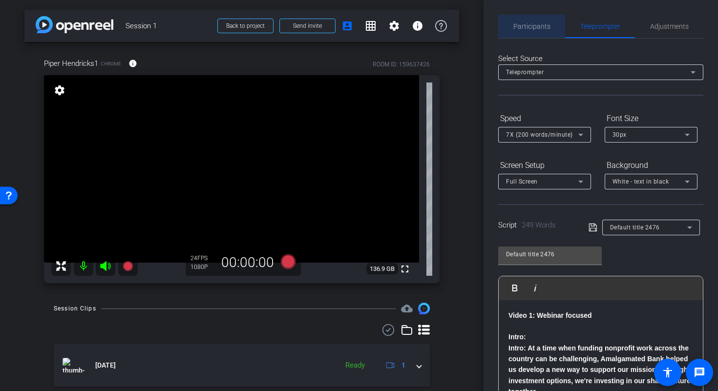
click at [533, 28] on span "Participants" at bounding box center [531, 26] width 37 height 7
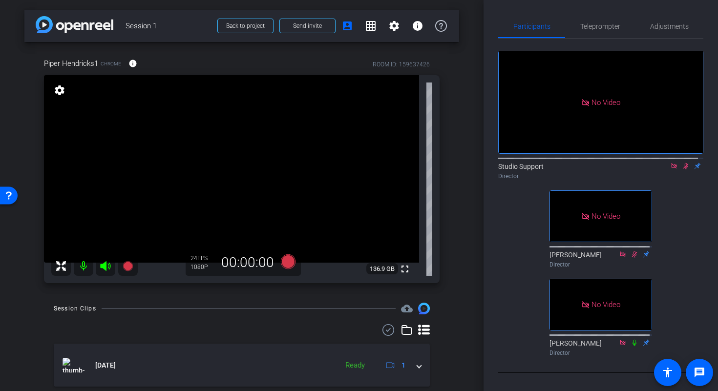
click at [682, 163] on icon at bounding box center [686, 166] width 8 height 7
click at [593, 27] on span "Teleprompter" at bounding box center [600, 26] width 40 height 7
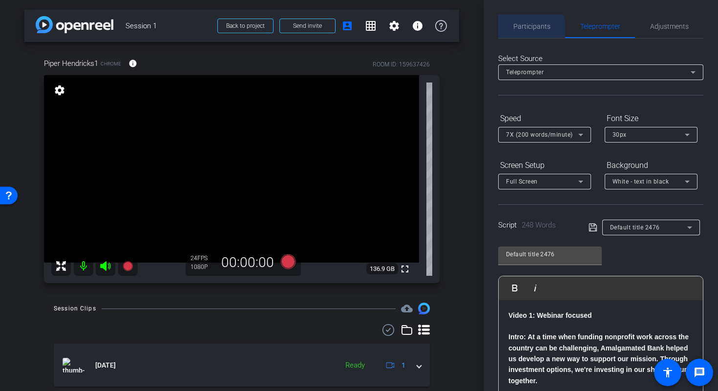
click at [527, 29] on span "Participants" at bounding box center [531, 26] width 37 height 7
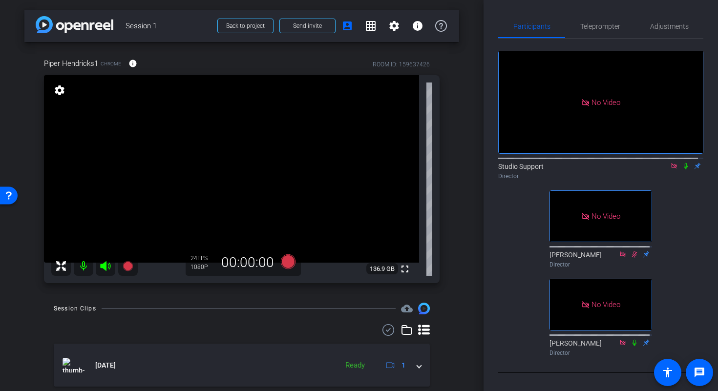
click at [682, 163] on icon at bounding box center [686, 166] width 8 height 7
click at [595, 24] on span "Teleprompter" at bounding box center [600, 26] width 40 height 7
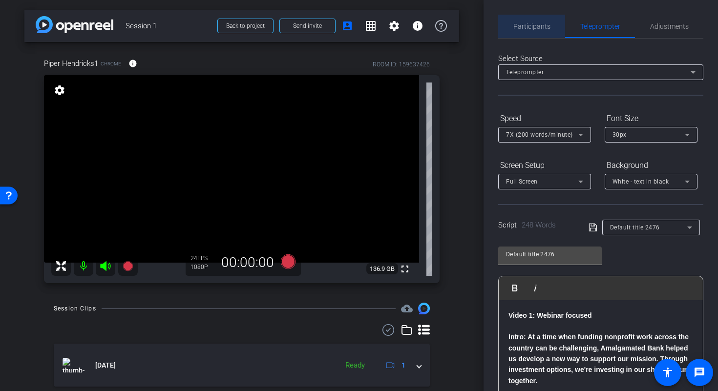
click at [534, 27] on span "Participants" at bounding box center [531, 26] width 37 height 7
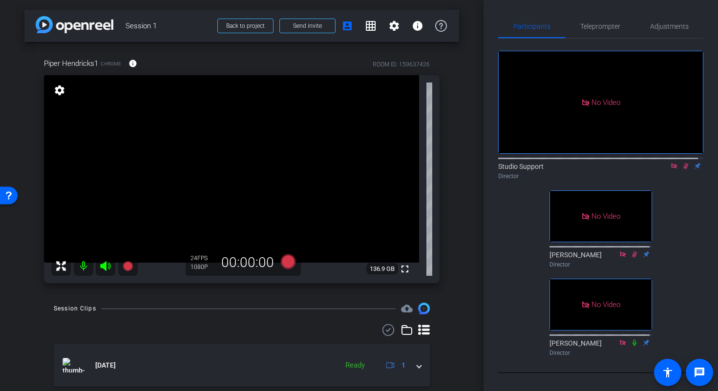
click at [509, 206] on div "No Video Studio Support Director No Video Komal Khandel Director No Video Paris…" at bounding box center [600, 200] width 205 height 322
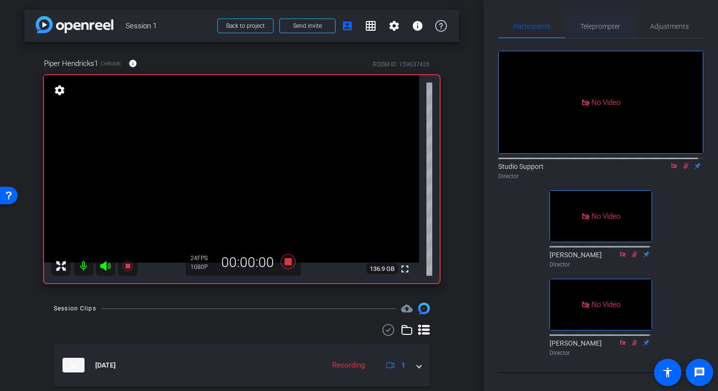
click at [607, 30] on span "Teleprompter" at bounding box center [600, 26] width 40 height 7
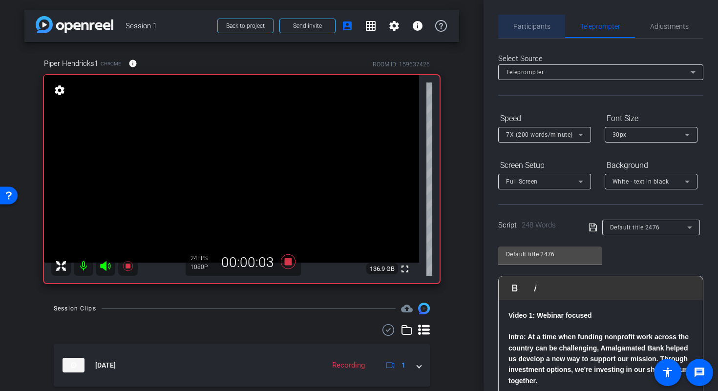
click at [536, 19] on span "Participants" at bounding box center [531, 26] width 37 height 23
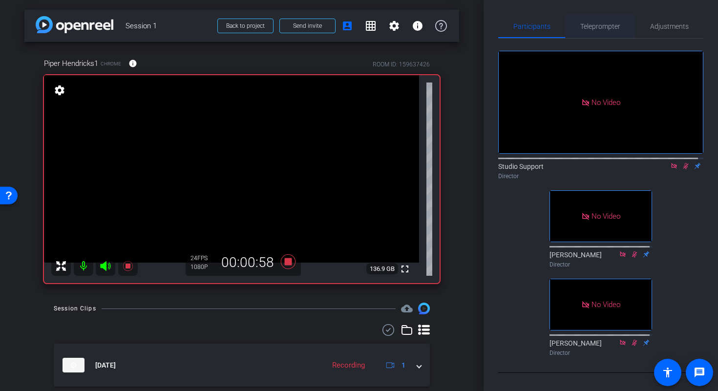
click at [593, 26] on span "Teleprompter" at bounding box center [600, 26] width 40 height 7
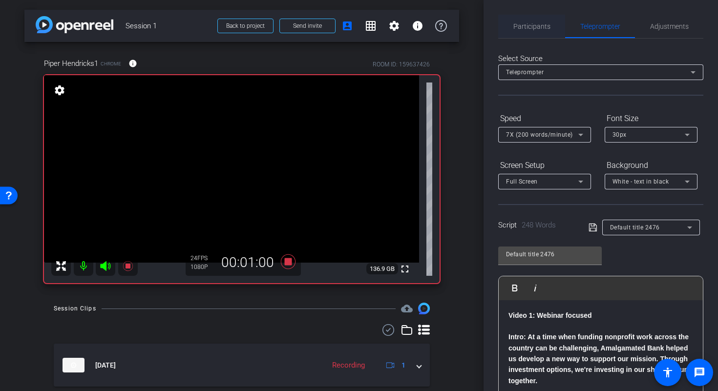
click at [537, 29] on span "Participants" at bounding box center [531, 26] width 37 height 7
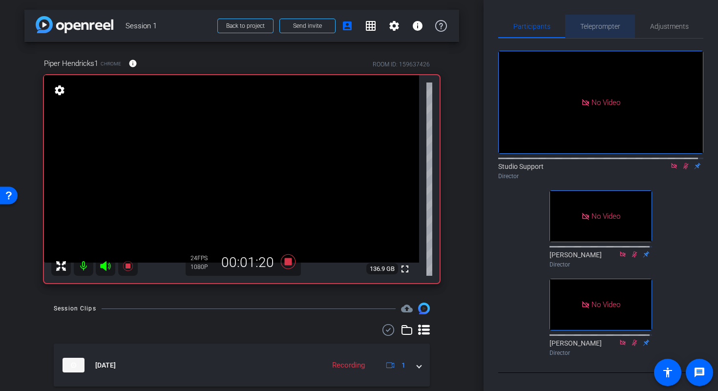
click at [607, 28] on span "Teleprompter" at bounding box center [600, 26] width 40 height 7
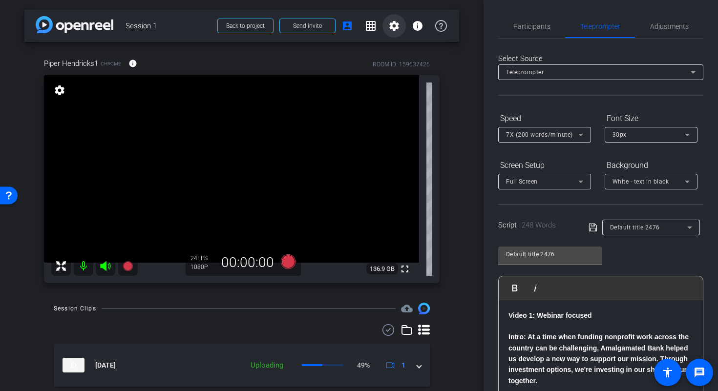
click at [395, 25] on span at bounding box center [394, 25] width 23 height 23
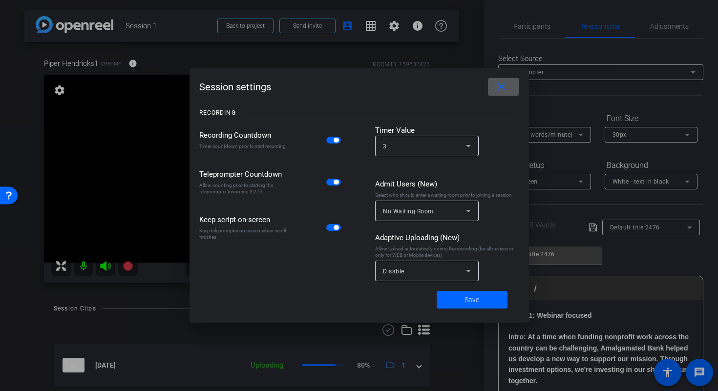
click at [512, 84] on span at bounding box center [503, 86] width 31 height 23
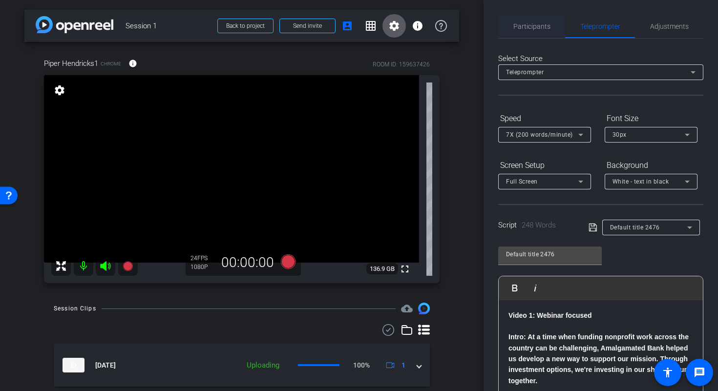
click at [530, 24] on span "Participants" at bounding box center [531, 26] width 37 height 7
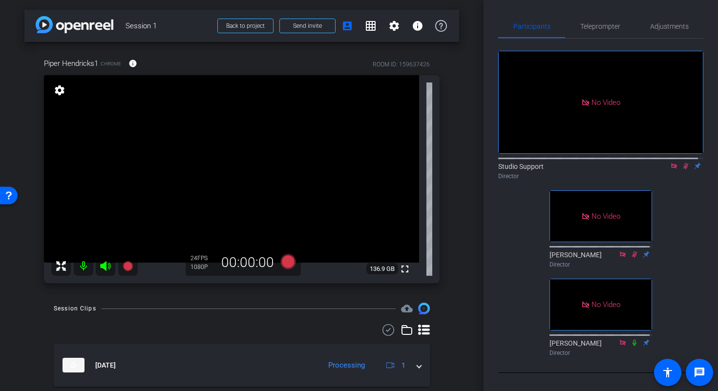
click at [463, 88] on div "arrow_back Session 1 Back to project Send invite account_box grid_on settings i…" at bounding box center [242, 195] width 484 height 391
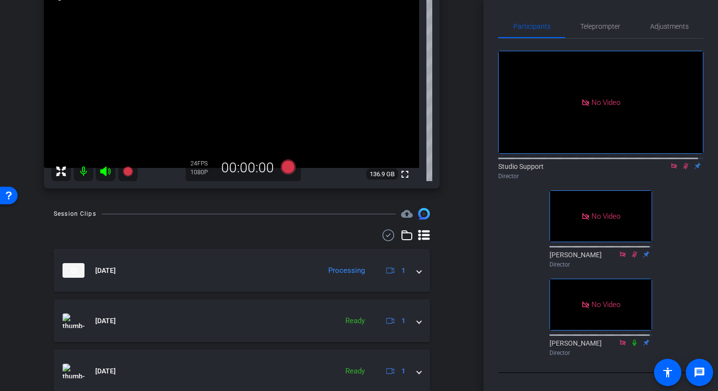
scroll to position [210, 0]
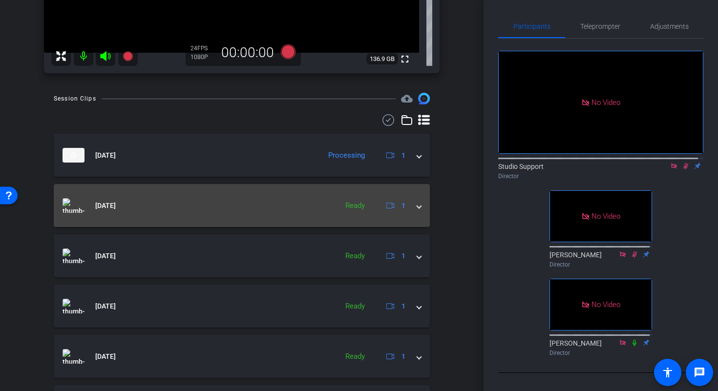
click at [410, 206] on div "Oct 7, 2025 Ready 1" at bounding box center [240, 205] width 355 height 15
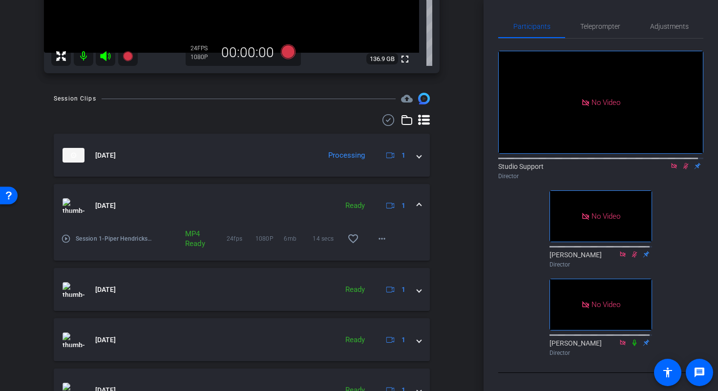
click at [409, 204] on div "Oct 7, 2025 Ready 1" at bounding box center [240, 205] width 355 height 15
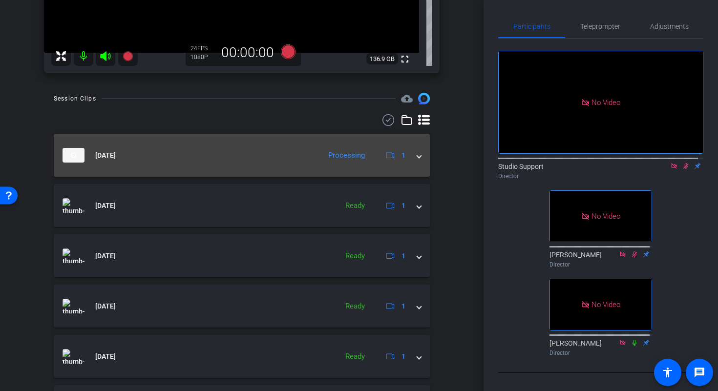
click at [417, 157] on span at bounding box center [419, 155] width 4 height 10
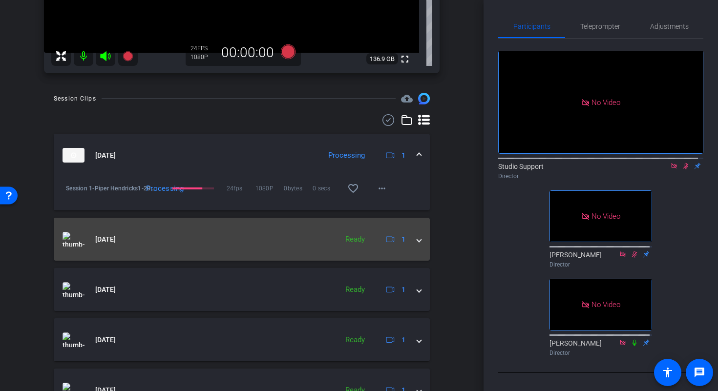
click at [408, 236] on div "Oct 7, 2025 Ready 1" at bounding box center [240, 239] width 355 height 15
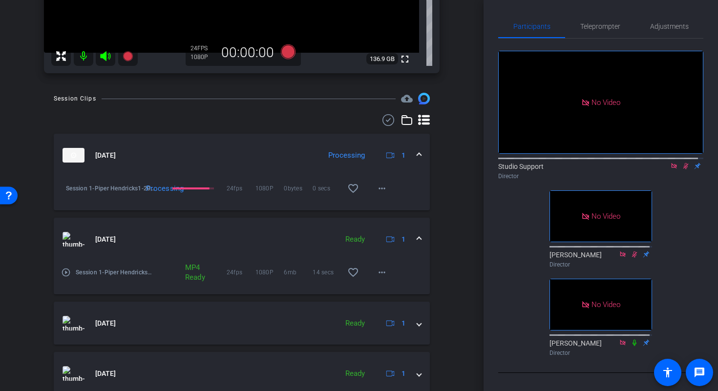
click at [63, 268] on mat-icon "play_circle_outline" at bounding box center [66, 273] width 10 height 10
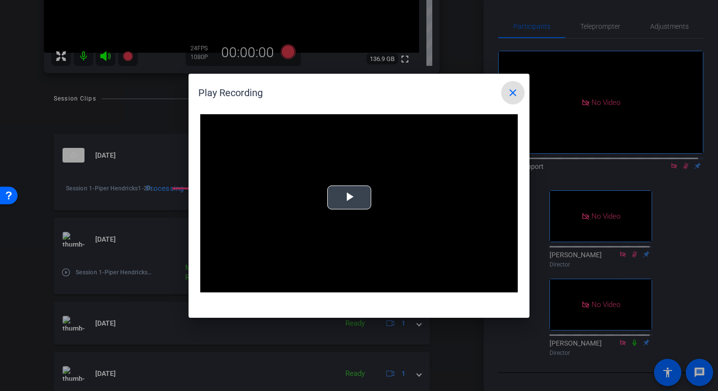
click at [378, 174] on video "Video Player" at bounding box center [359, 203] width 318 height 179
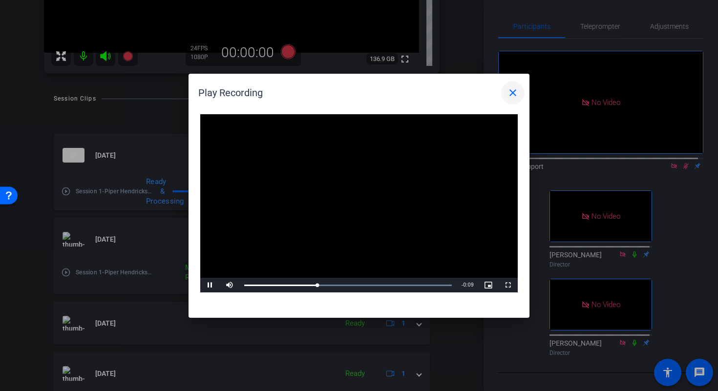
click at [515, 95] on mat-icon "close" at bounding box center [513, 93] width 12 height 12
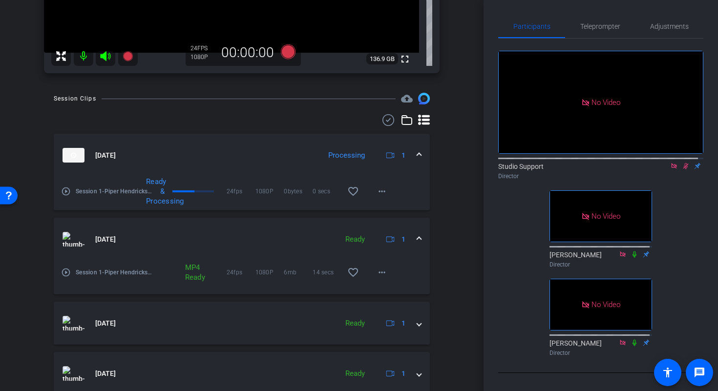
click at [63, 191] on mat-icon "play_circle_outline" at bounding box center [66, 192] width 10 height 10
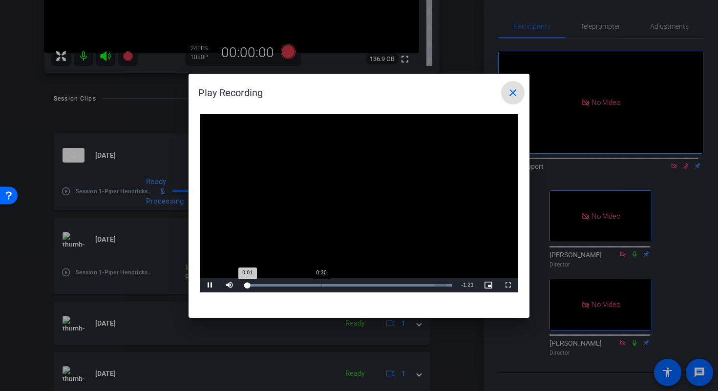
click at [321, 282] on div "Loaded : 100.00% 0:30 0:01" at bounding box center [347, 285] width 217 height 15
click at [370, 285] on div "Loaded : 100.00% 0:49 0:32" at bounding box center [348, 285] width 208 height 2
click at [398, 284] on div "Loaded : 100.00% 1:01 0:51" at bounding box center [348, 285] width 208 height 2
click at [512, 90] on mat-icon "close" at bounding box center [513, 93] width 12 height 12
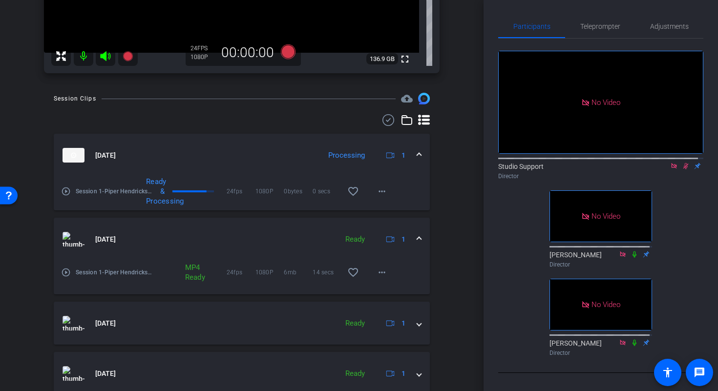
click at [417, 239] on span at bounding box center [419, 240] width 4 height 10
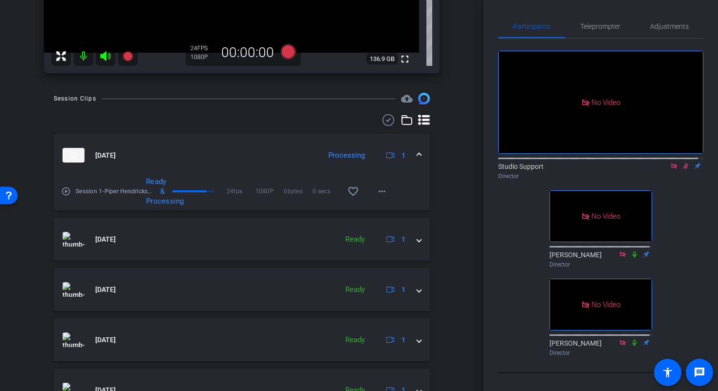
click at [417, 155] on span at bounding box center [419, 155] width 4 height 10
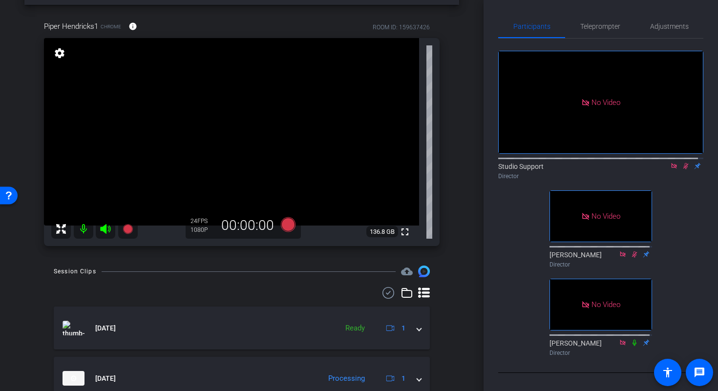
scroll to position [39, 0]
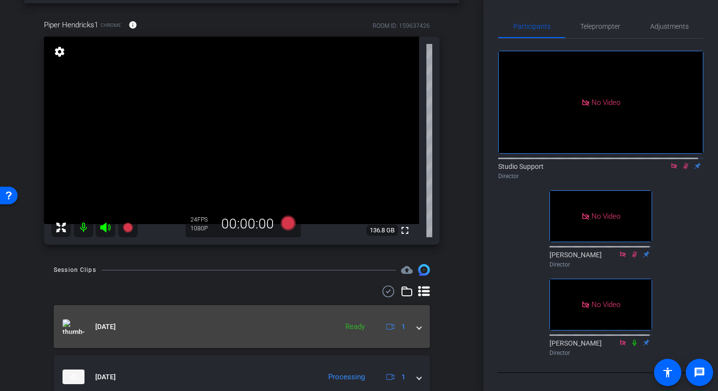
click at [410, 331] on div "Oct 7, 2025 Ready 1" at bounding box center [240, 327] width 355 height 15
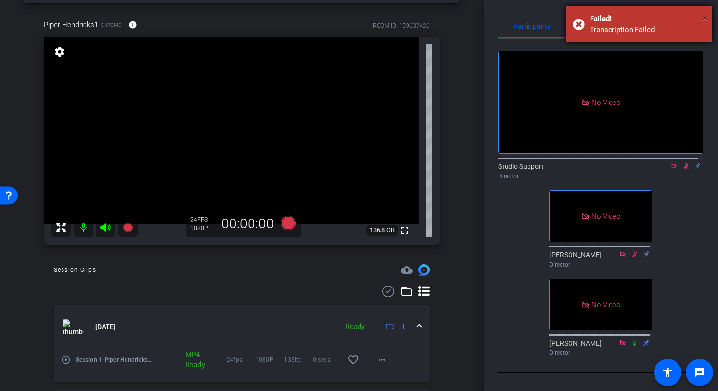
click at [703, 16] on span "×" at bounding box center [705, 18] width 5 height 12
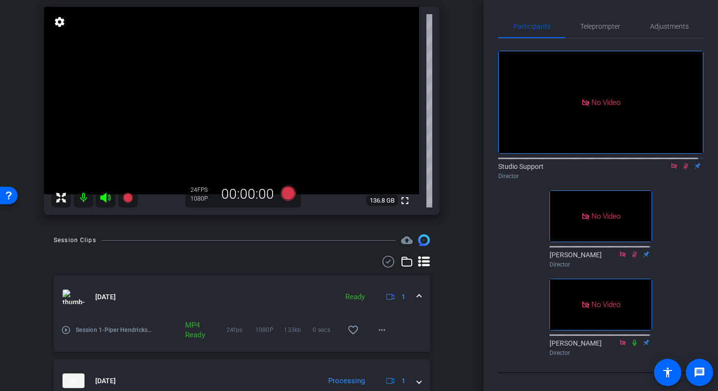
scroll to position [7, 0]
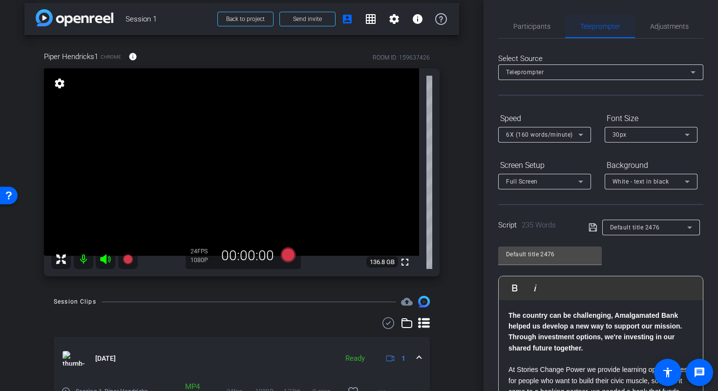
click at [595, 27] on span "Teleprompter" at bounding box center [600, 26] width 40 height 7
click at [532, 32] on span "Participants" at bounding box center [531, 26] width 37 height 23
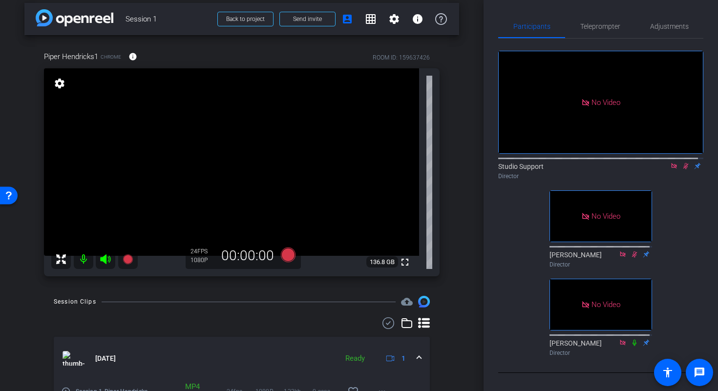
click at [683, 163] on icon at bounding box center [685, 166] width 5 height 6
click at [680, 162] on mat-icon at bounding box center [686, 166] width 12 height 9
click at [606, 34] on span "Teleprompter" at bounding box center [600, 26] width 40 height 23
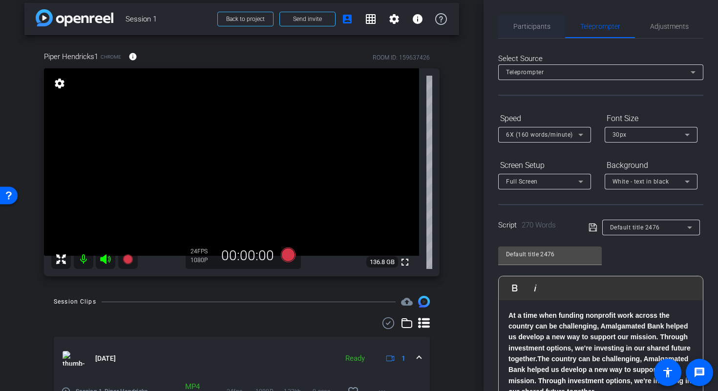
click at [544, 30] on span "Participants" at bounding box center [531, 26] width 37 height 7
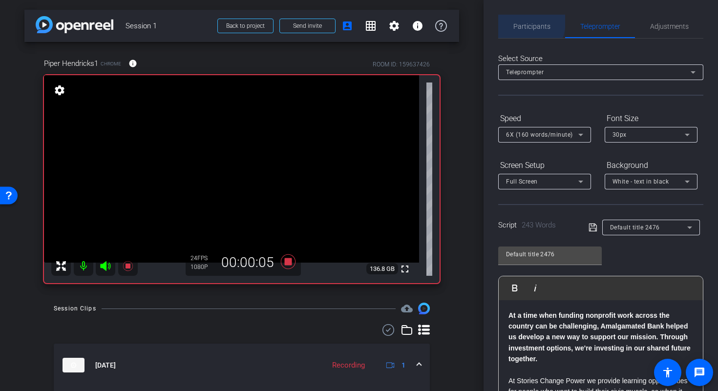
click at [516, 21] on span "Participants" at bounding box center [531, 26] width 37 height 23
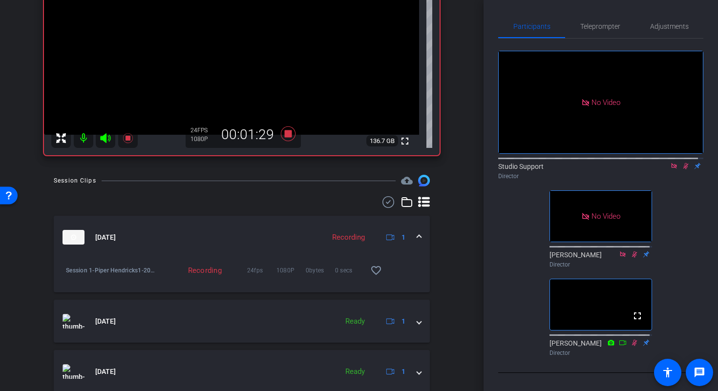
scroll to position [217, 0]
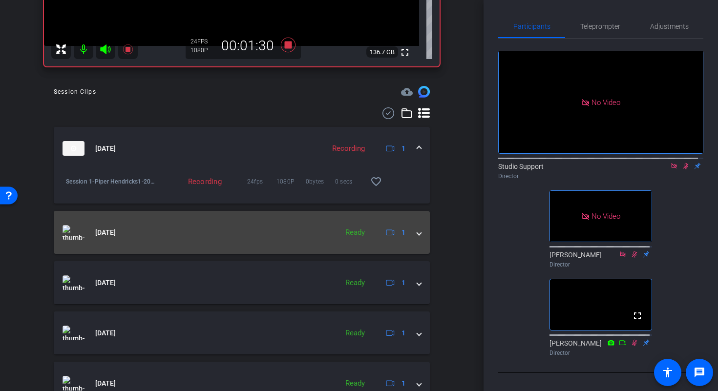
click at [417, 234] on span at bounding box center [419, 233] width 4 height 10
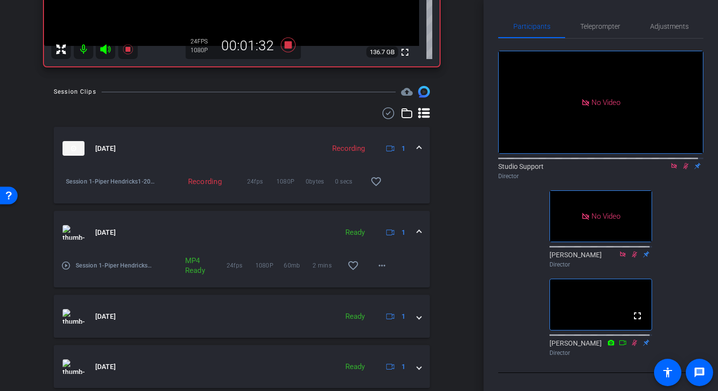
click at [67, 267] on mat-icon "play_circle_outline" at bounding box center [66, 266] width 10 height 10
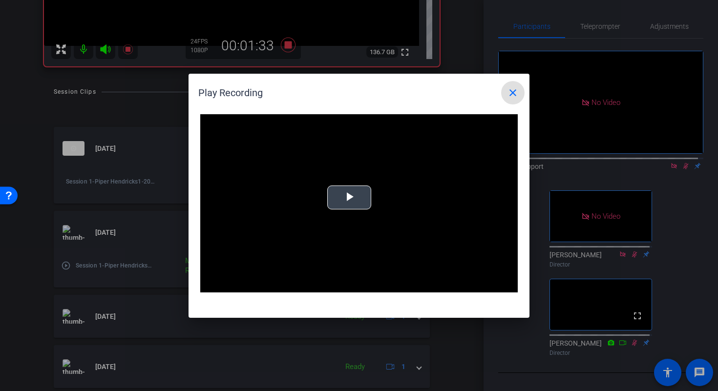
click at [350, 199] on video "Video Player" at bounding box center [359, 203] width 318 height 179
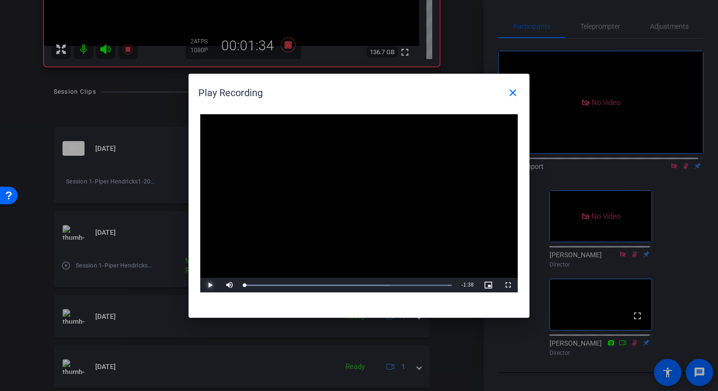
click at [208, 285] on span "Video Player" at bounding box center [210, 285] width 20 height 0
click at [305, 282] on div "Loaded : 100.00% 0:27 0:00" at bounding box center [347, 285] width 217 height 15
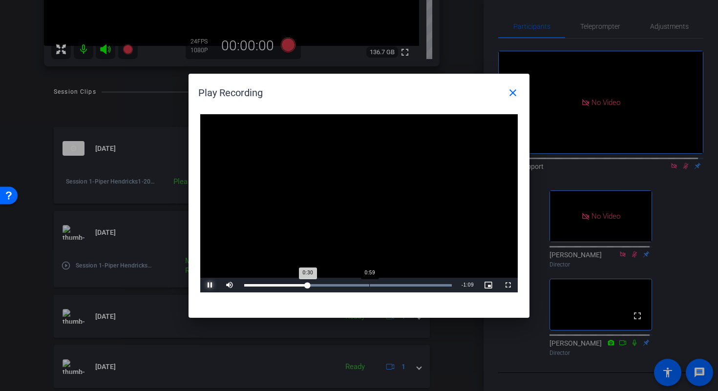
click at [369, 285] on div "Loaded : 100.00% 0:59 0:30" at bounding box center [348, 285] width 208 height 2
click at [408, 287] on div "Loaded : 100.00% 1:17 1:00" at bounding box center [347, 285] width 217 height 15
click at [436, 285] on div "Loaded : 100.00% 1:30 1:30" at bounding box center [348, 285] width 208 height 2
click at [513, 91] on mat-icon "close" at bounding box center [513, 93] width 12 height 12
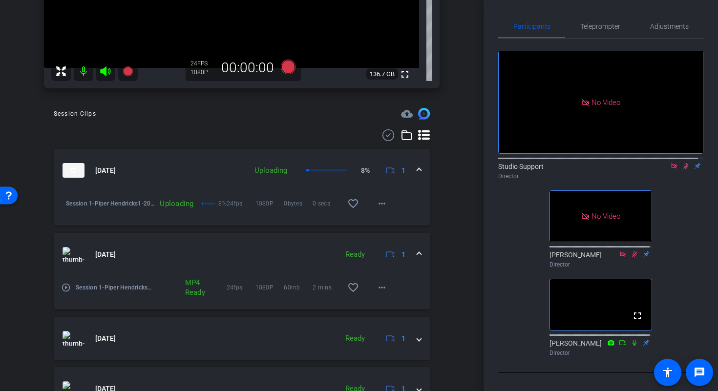
scroll to position [182, 0]
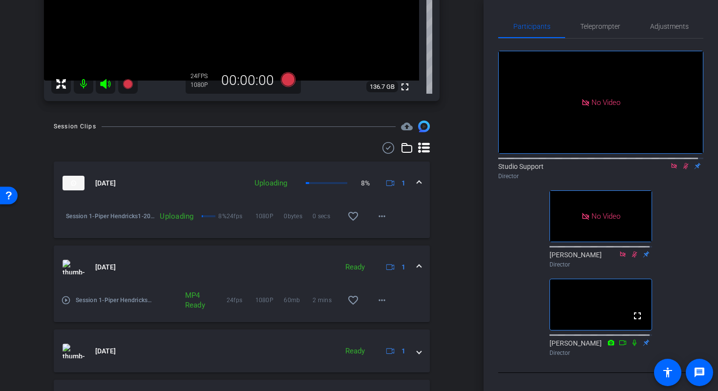
click at [411, 267] on div "Oct 7, 2025 Ready 1" at bounding box center [240, 267] width 355 height 15
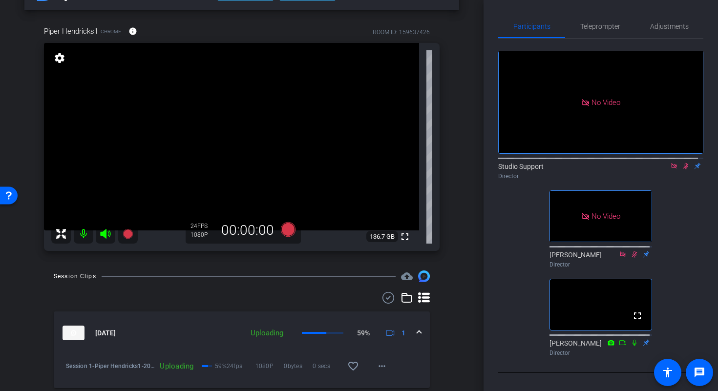
scroll to position [28, 0]
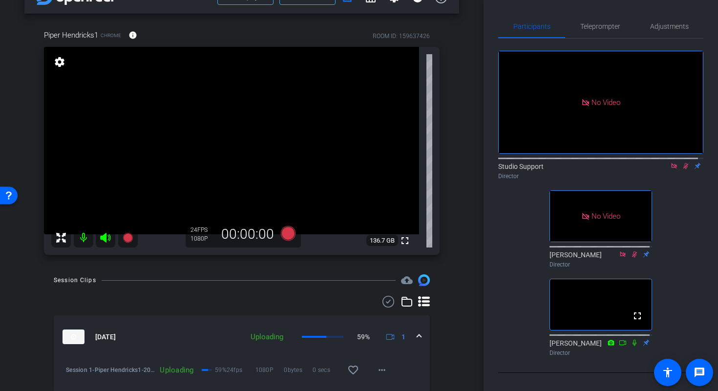
click at [467, 103] on div "arrow_back Session 1 Back to project Send invite account_box grid_on settings i…" at bounding box center [242, 167] width 484 height 391
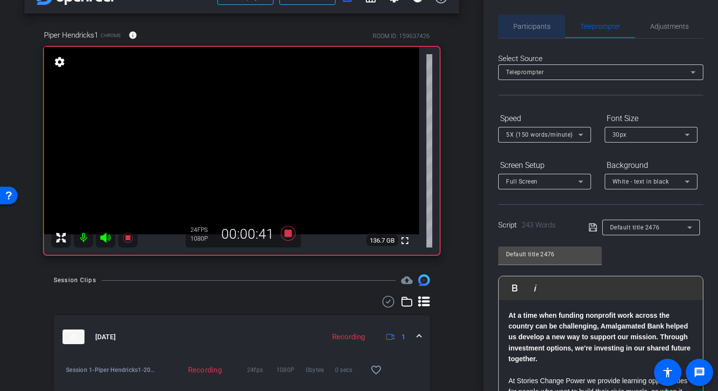
click at [533, 27] on span "Participants" at bounding box center [531, 26] width 37 height 7
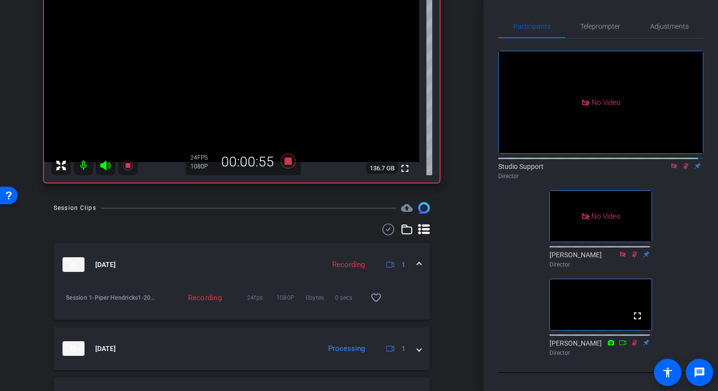
scroll to position [162, 0]
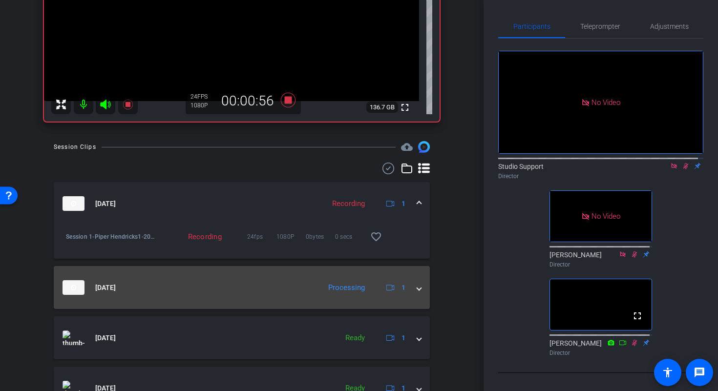
click at [416, 286] on mat-expansion-panel-header "Oct 7, 2025 Processing 1" at bounding box center [242, 287] width 376 height 43
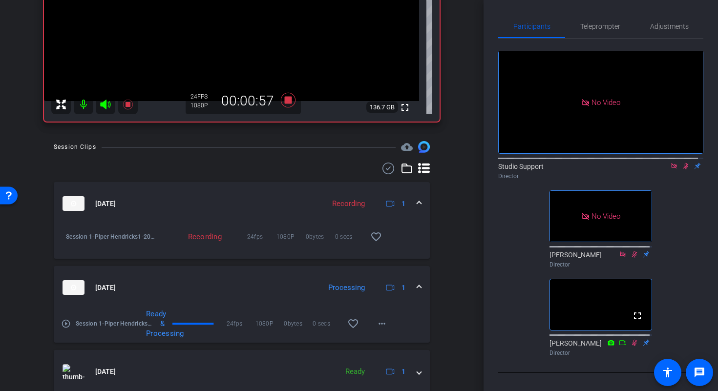
click at [416, 286] on mat-expansion-panel-header "Oct 7, 2025 Processing 1" at bounding box center [242, 287] width 376 height 43
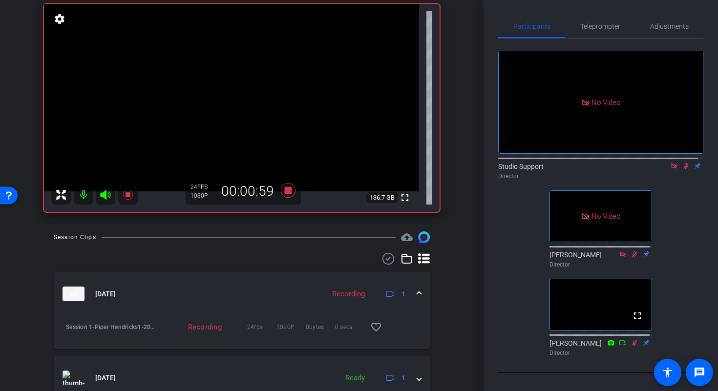
scroll to position [55, 0]
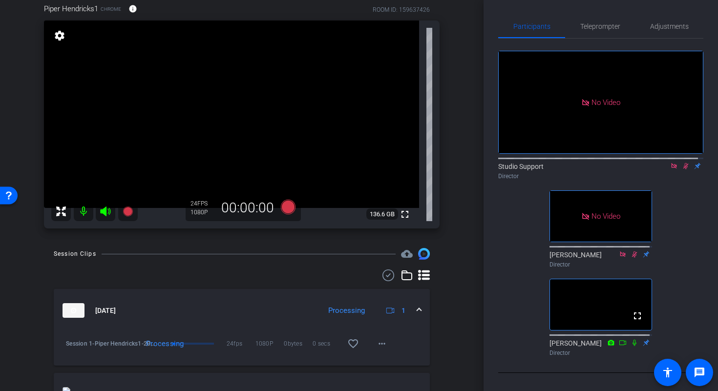
click at [682, 163] on icon at bounding box center [686, 166] width 8 height 7
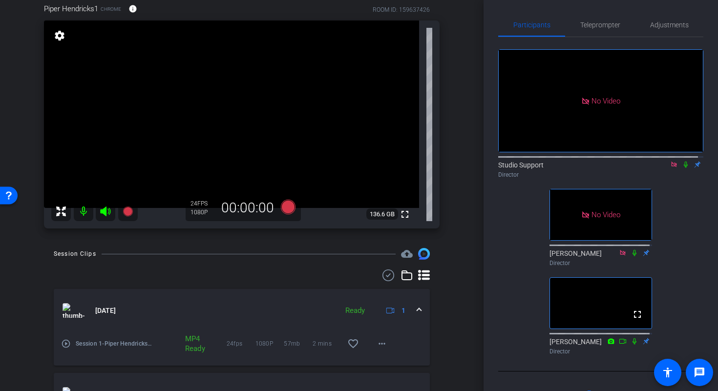
scroll to position [0, 0]
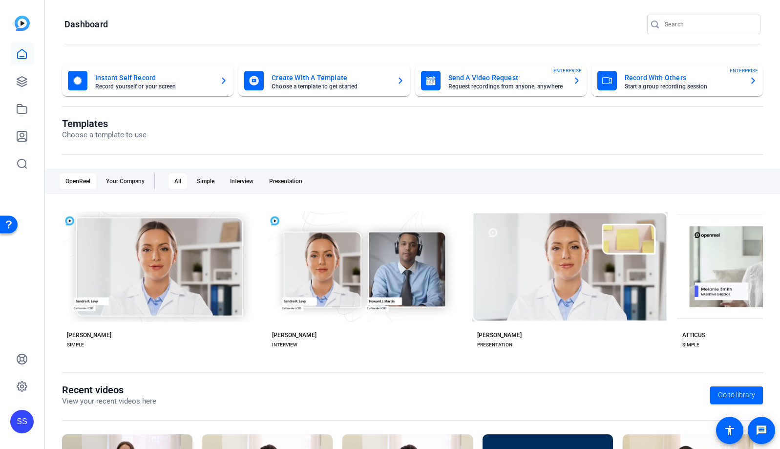
click at [14, 423] on div "SS" at bounding box center [21, 421] width 23 height 23
click at [123, 413] on mat-icon "logout" at bounding box center [125, 413] width 12 height 12
